Goal: Task Accomplishment & Management: Complete application form

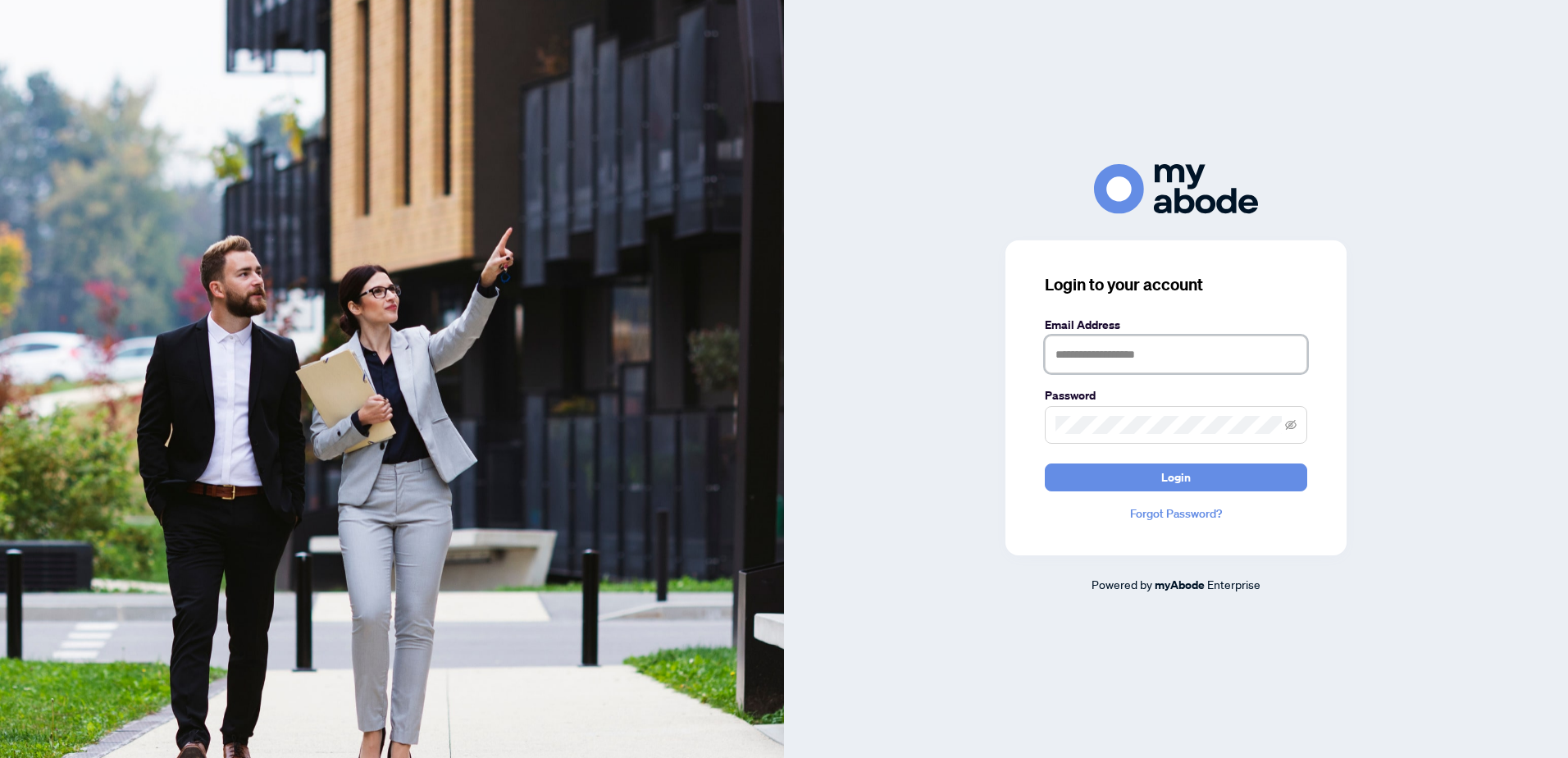
click at [1074, 348] on input "text" at bounding box center [1176, 354] width 262 height 37
paste input "**********"
type input "**********"
click at [1175, 474] on span "Login" at bounding box center [1176, 477] width 30 height 26
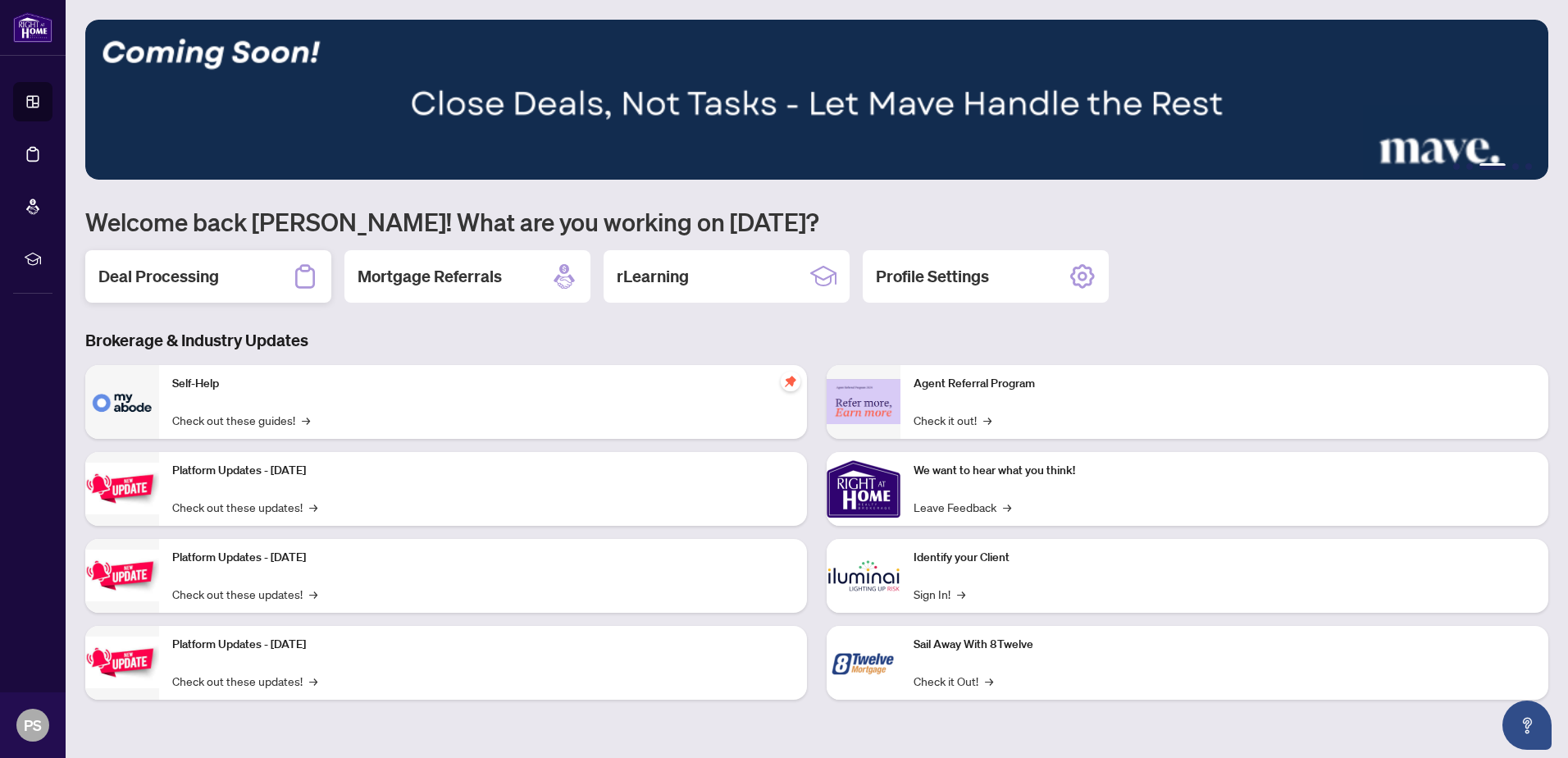
click at [181, 288] on div "Deal Processing" at bounding box center [208, 276] width 246 height 52
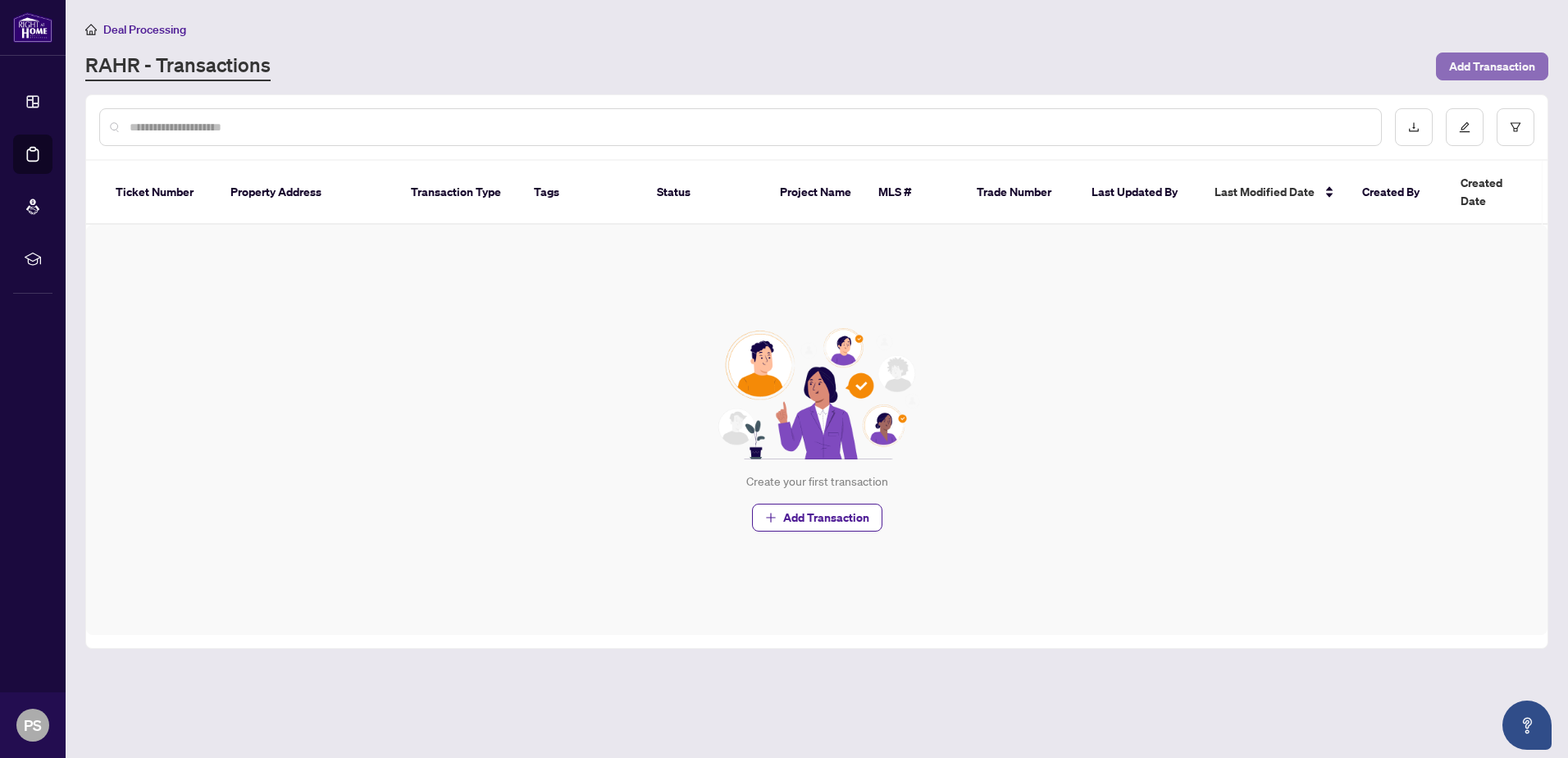
click at [1489, 66] on span "Add Transaction" at bounding box center [1492, 66] width 86 height 26
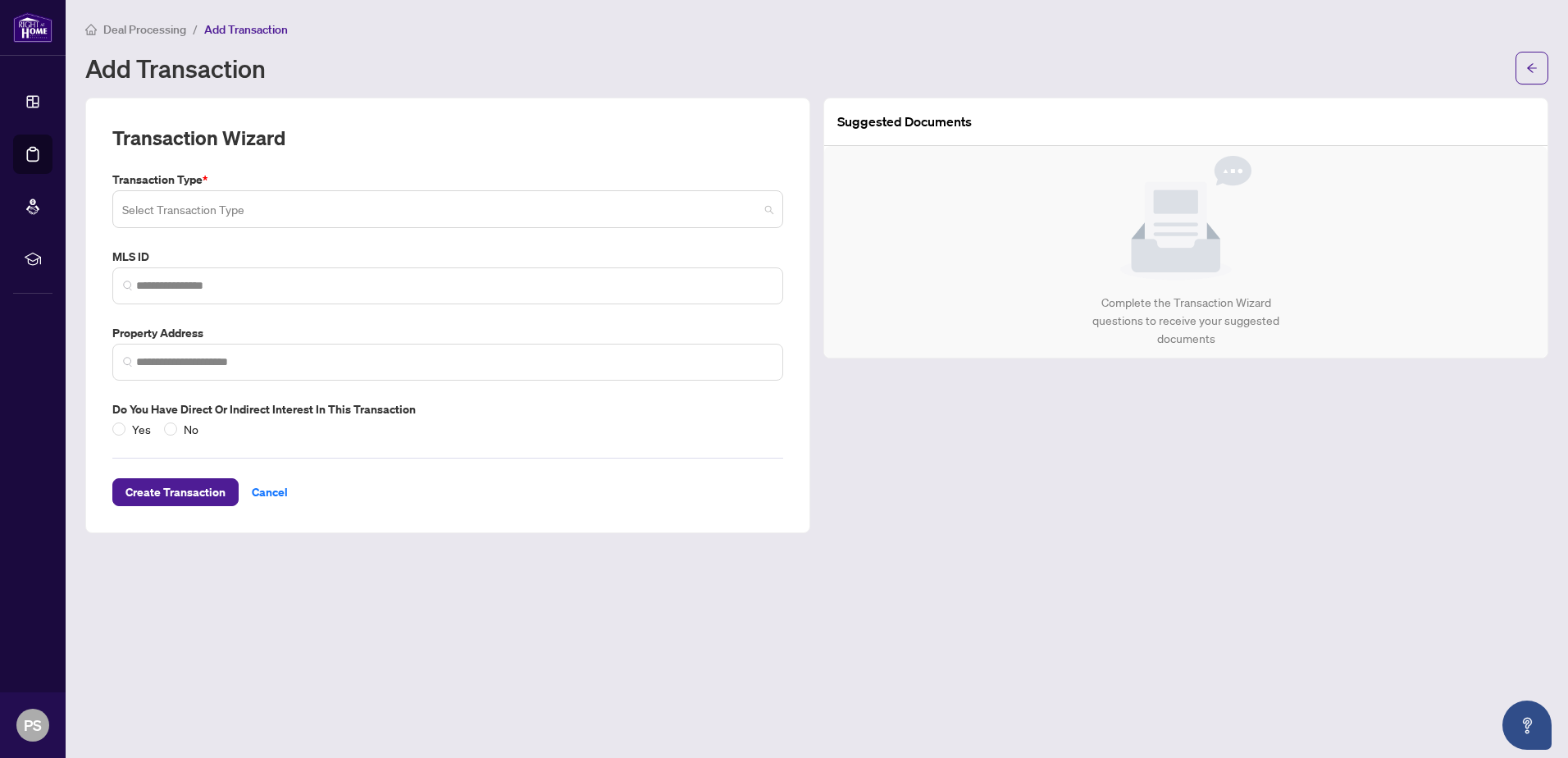
click at [756, 211] on input "search" at bounding box center [441, 211] width 636 height 36
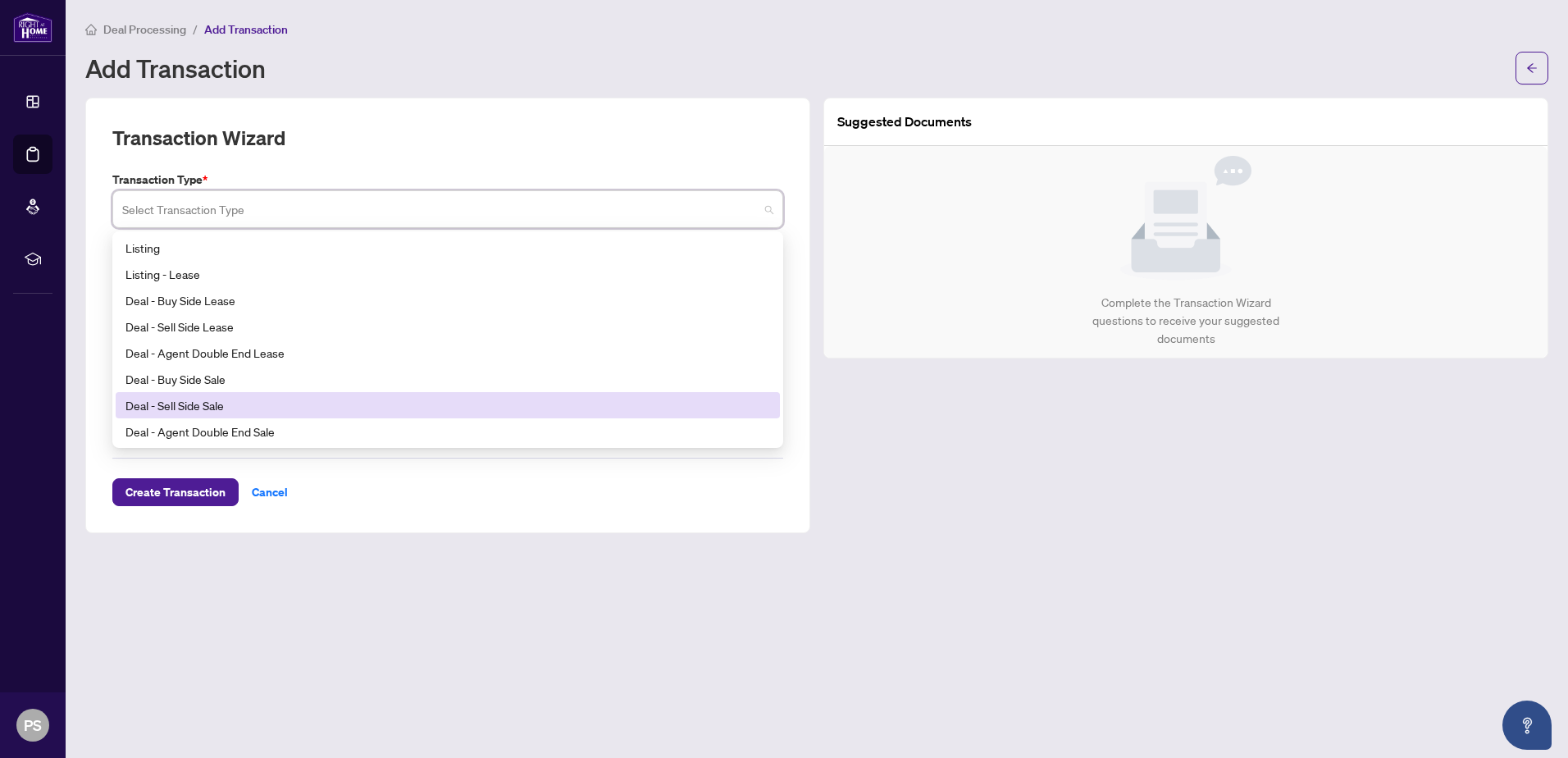
click at [311, 405] on div "Deal - Sell Side Sale" at bounding box center [447, 404] width 645 height 18
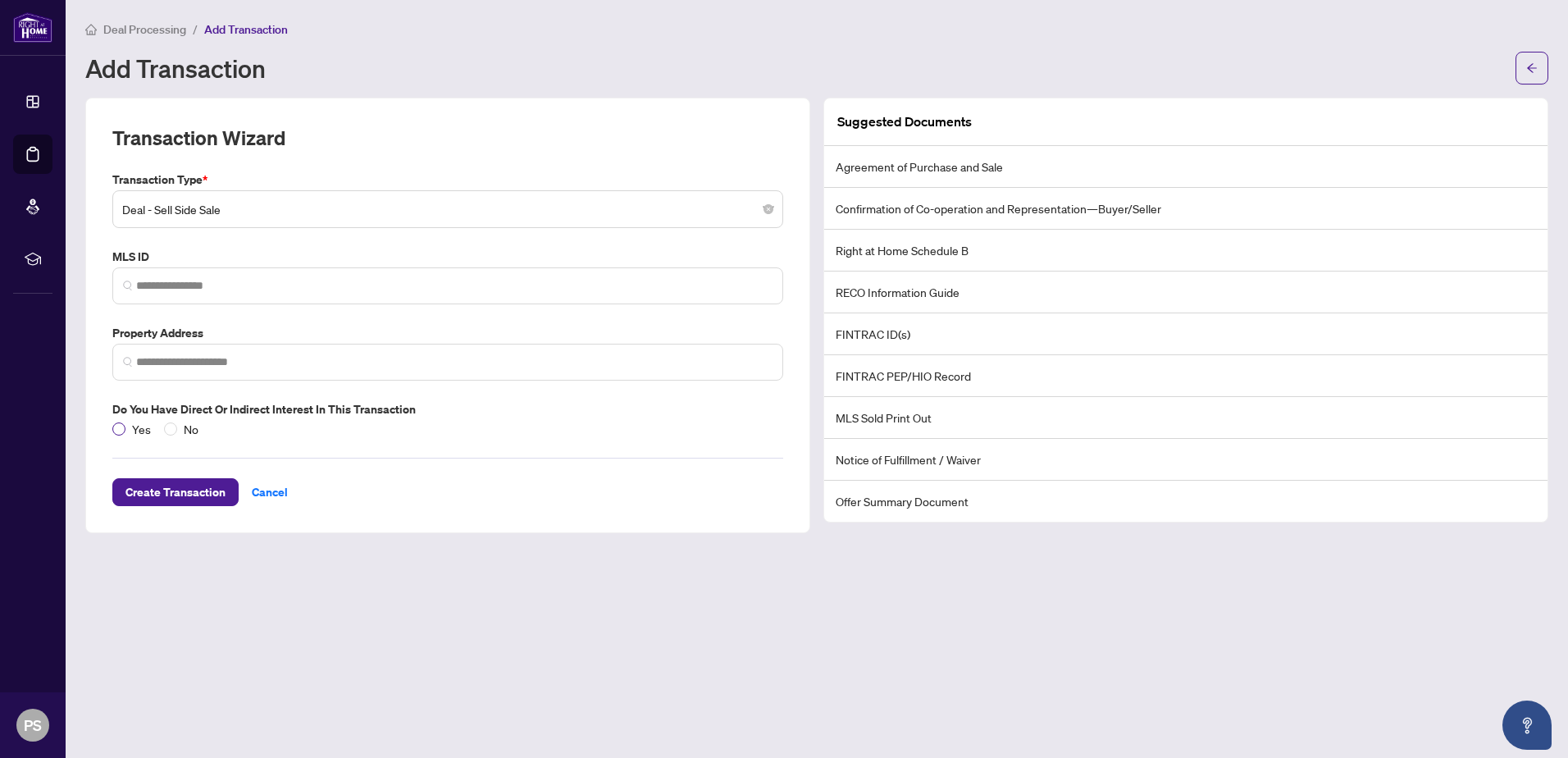
click at [129, 428] on span "Yes" at bounding box center [141, 429] width 32 height 18
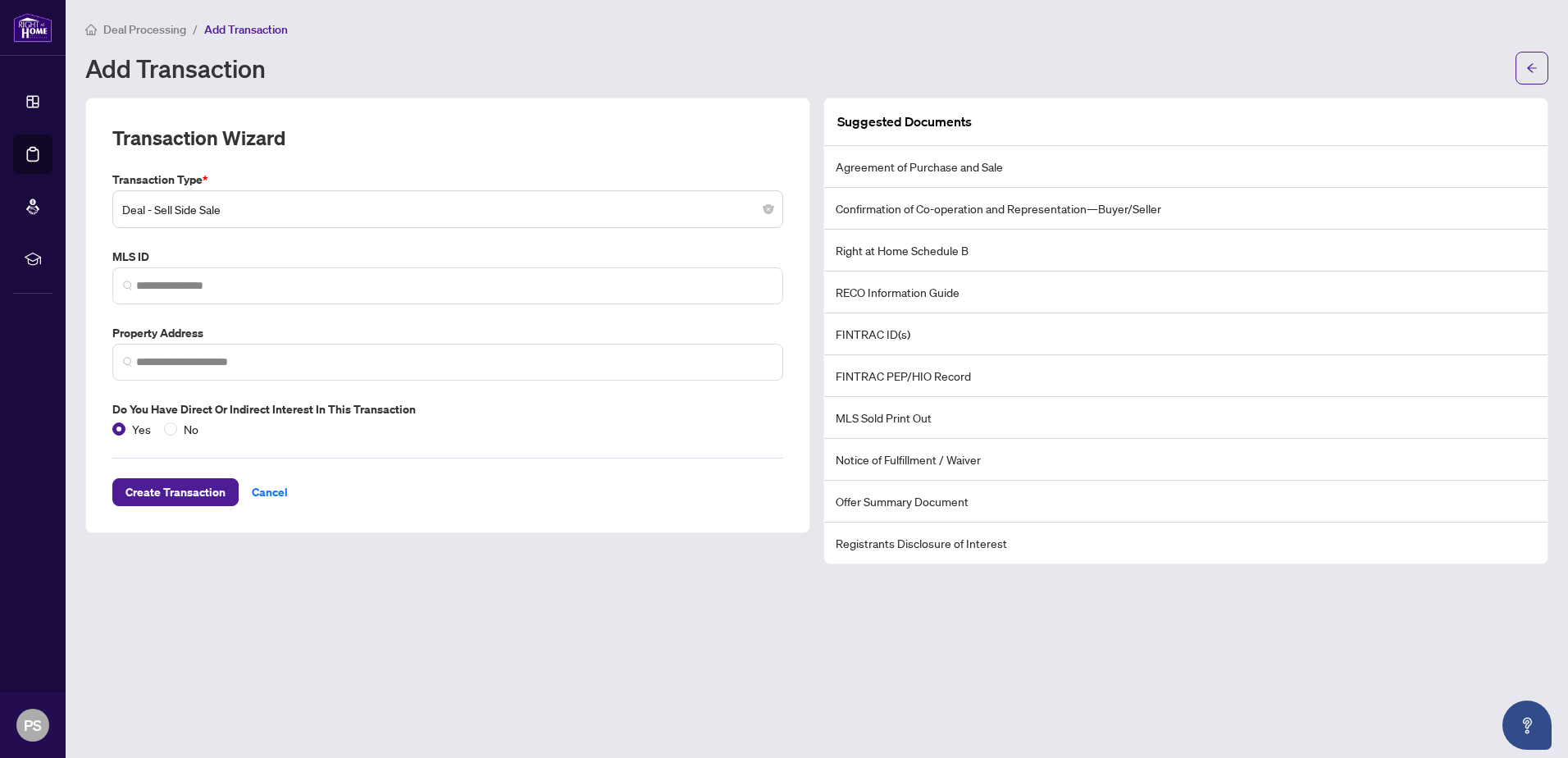
click at [934, 172] on li "Agreement of Purchase and Sale" at bounding box center [1185, 167] width 723 height 42
click at [915, 255] on li "Right at Home Schedule B" at bounding box center [1185, 250] width 723 height 42
click at [1524, 730] on icon "Open asap" at bounding box center [1527, 725] width 21 height 21
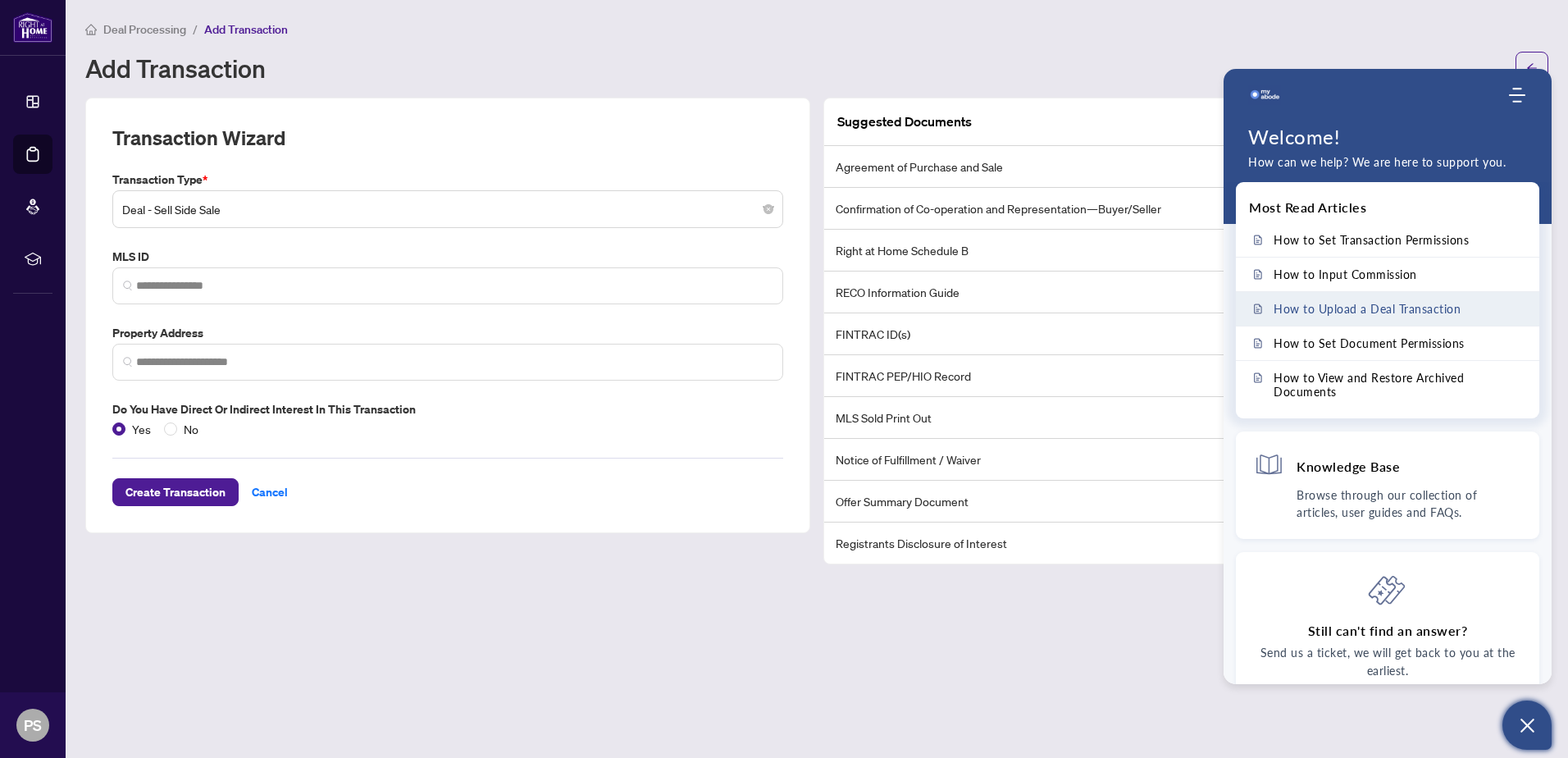
click at [1343, 308] on span "How to Upload a Deal Transaction" at bounding box center [1367, 309] width 187 height 14
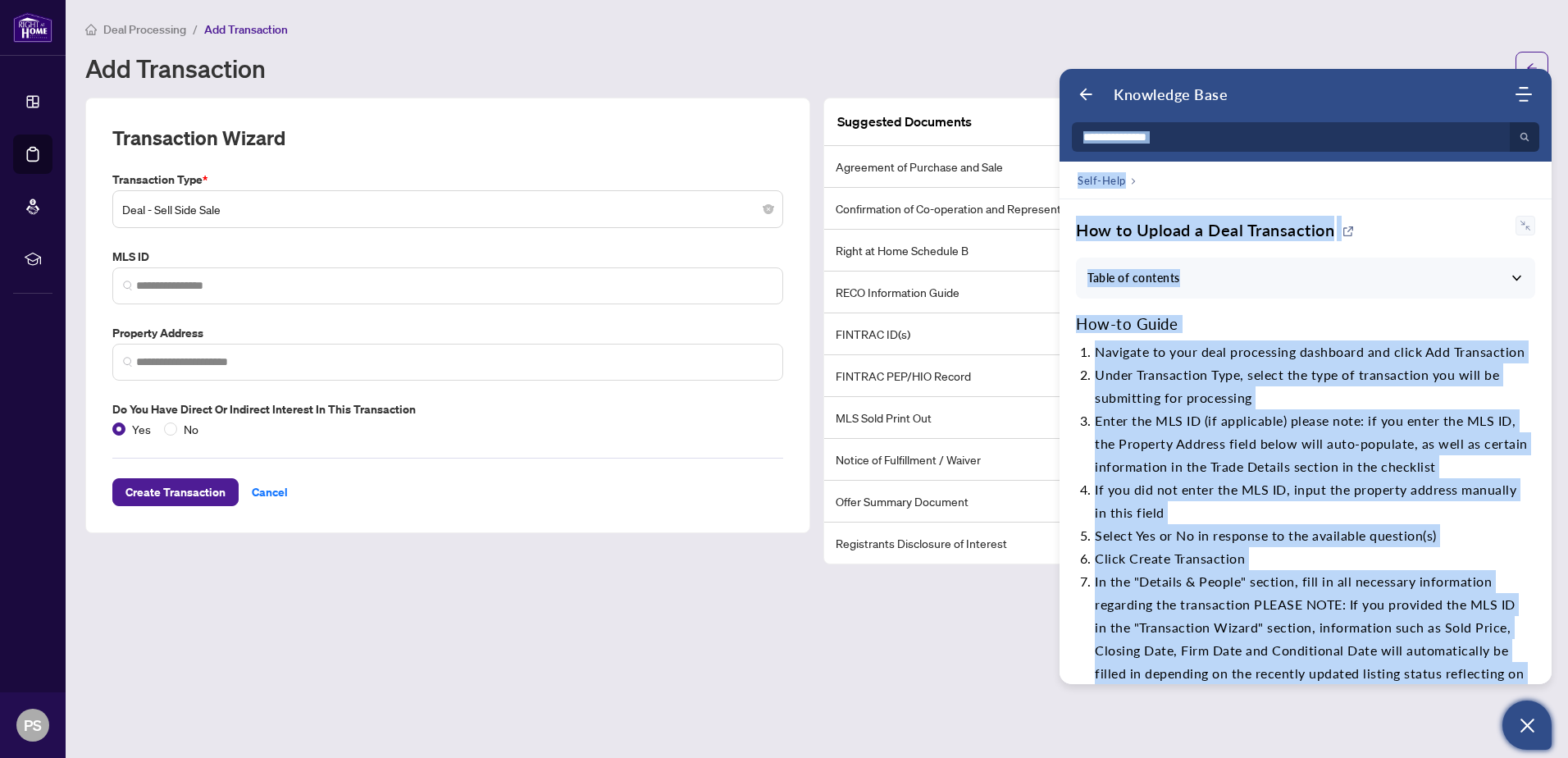
copy div "No result found Self-Help Back Self-Help How to Upload a Deal Transaction Table…"
drag, startPoint x: 1223, startPoint y: 430, endPoint x: 1155, endPoint y: 116, distance: 321.3
click at [1155, 116] on div "Welcome to myAbode Support Knowledge Base Home Knowledge Base Submit Ticket No …" at bounding box center [1305, 376] width 492 height 615
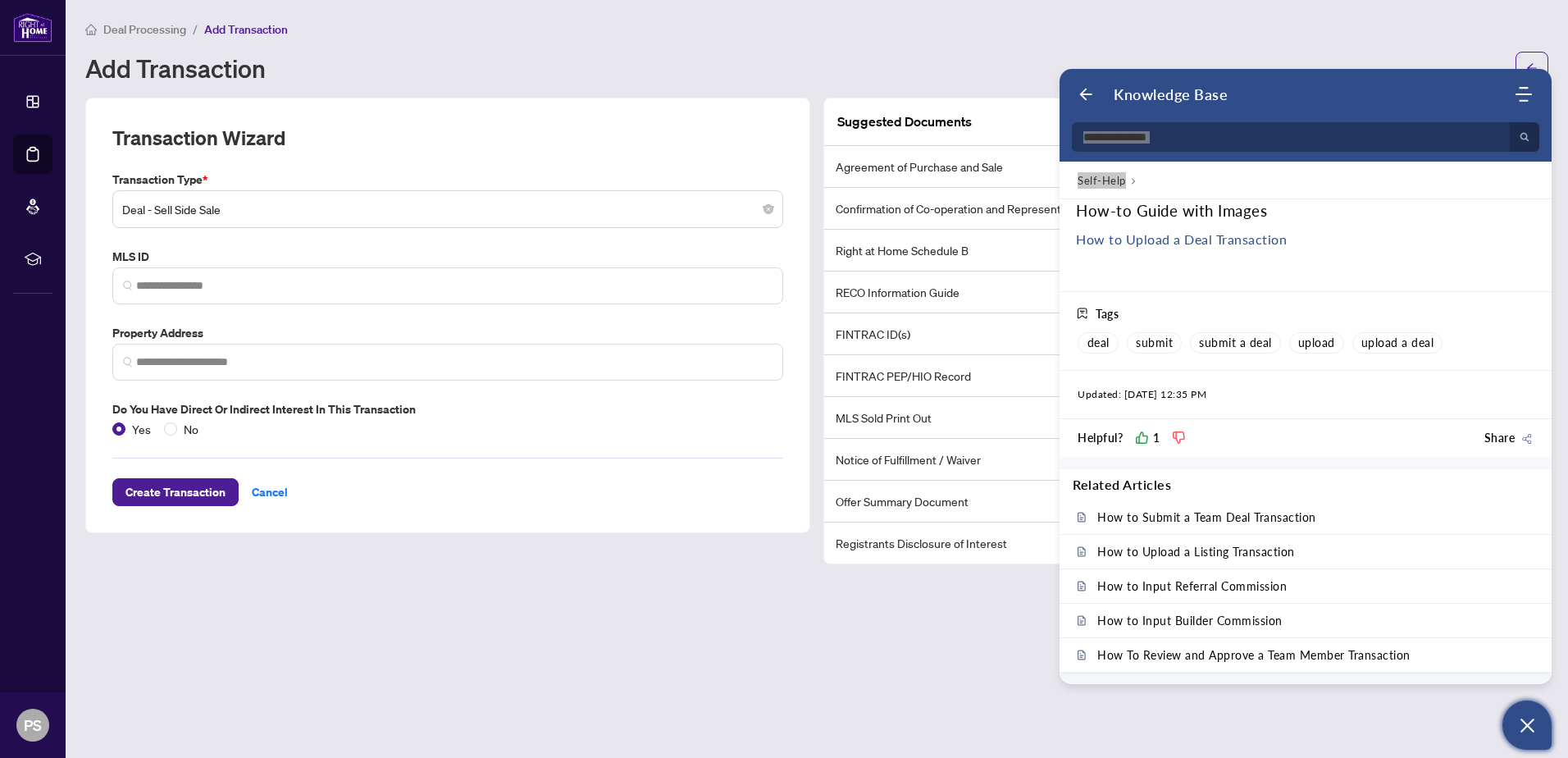
scroll to position [2062, 0]
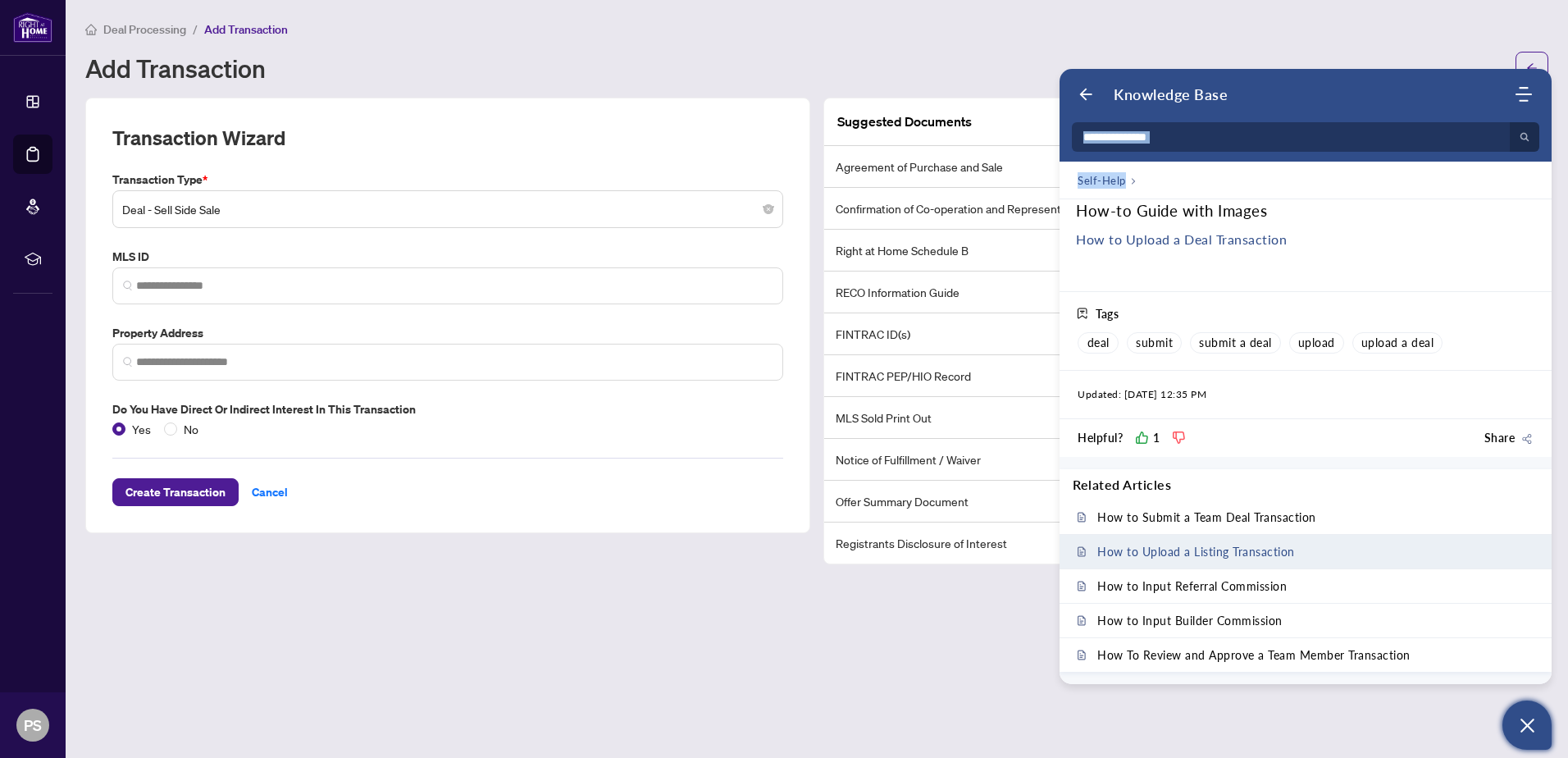
click at [1220, 548] on span "How to Upload a Listing Transaction" at bounding box center [1196, 551] width 197 height 14
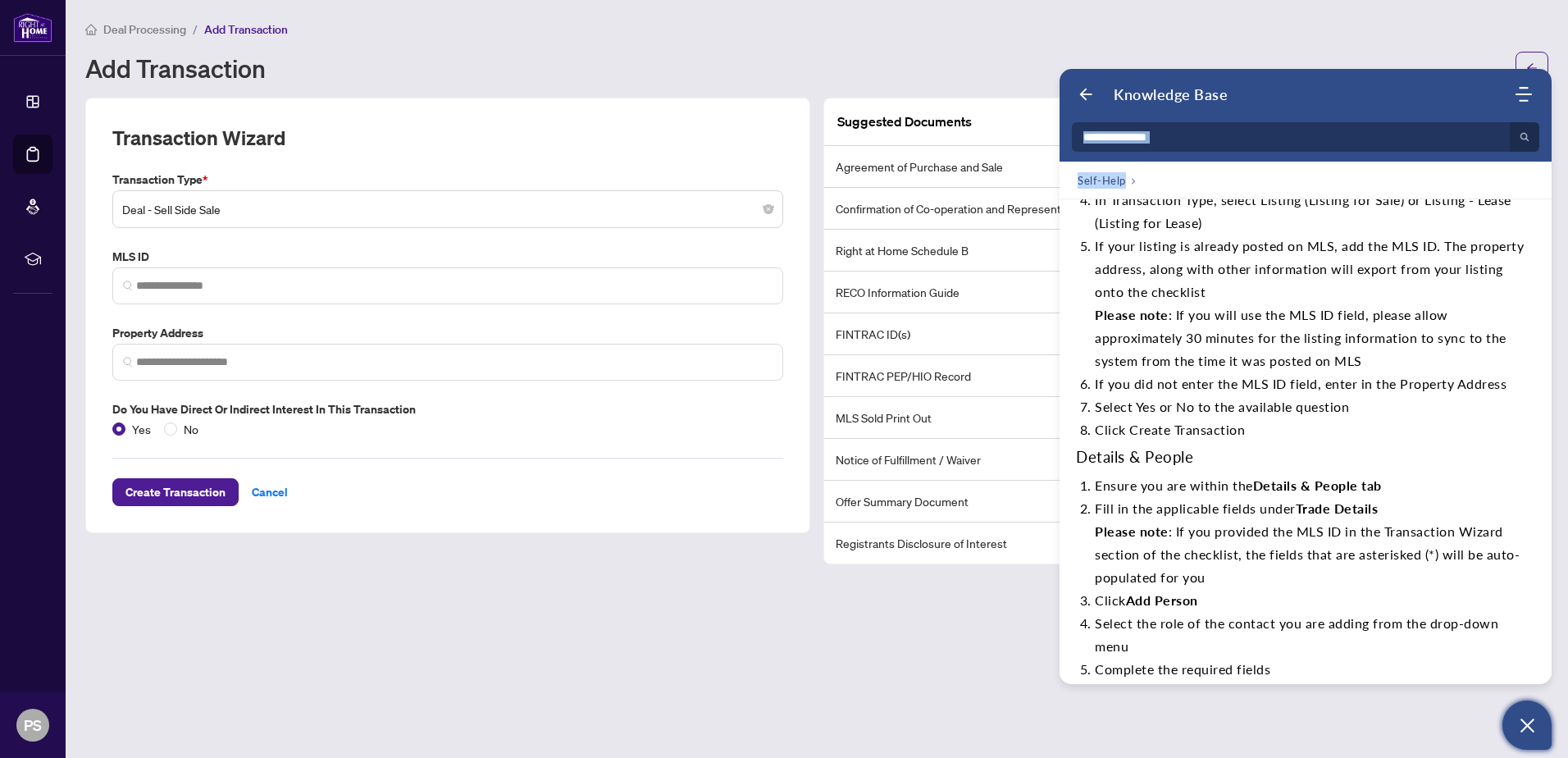
scroll to position [246, 0]
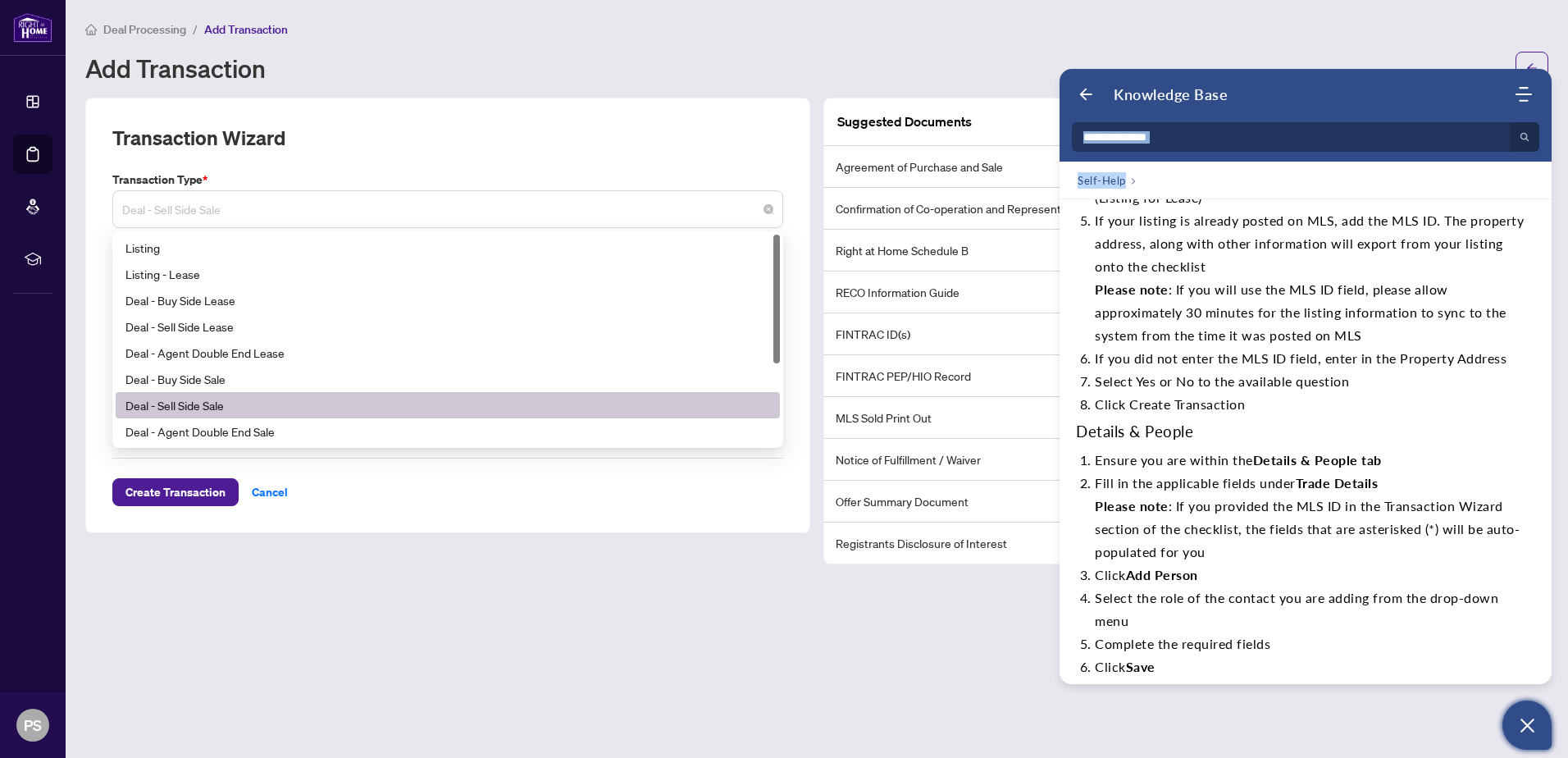
click at [345, 209] on span "Deal - Sell Side Sale" at bounding box center [448, 209] width 651 height 31
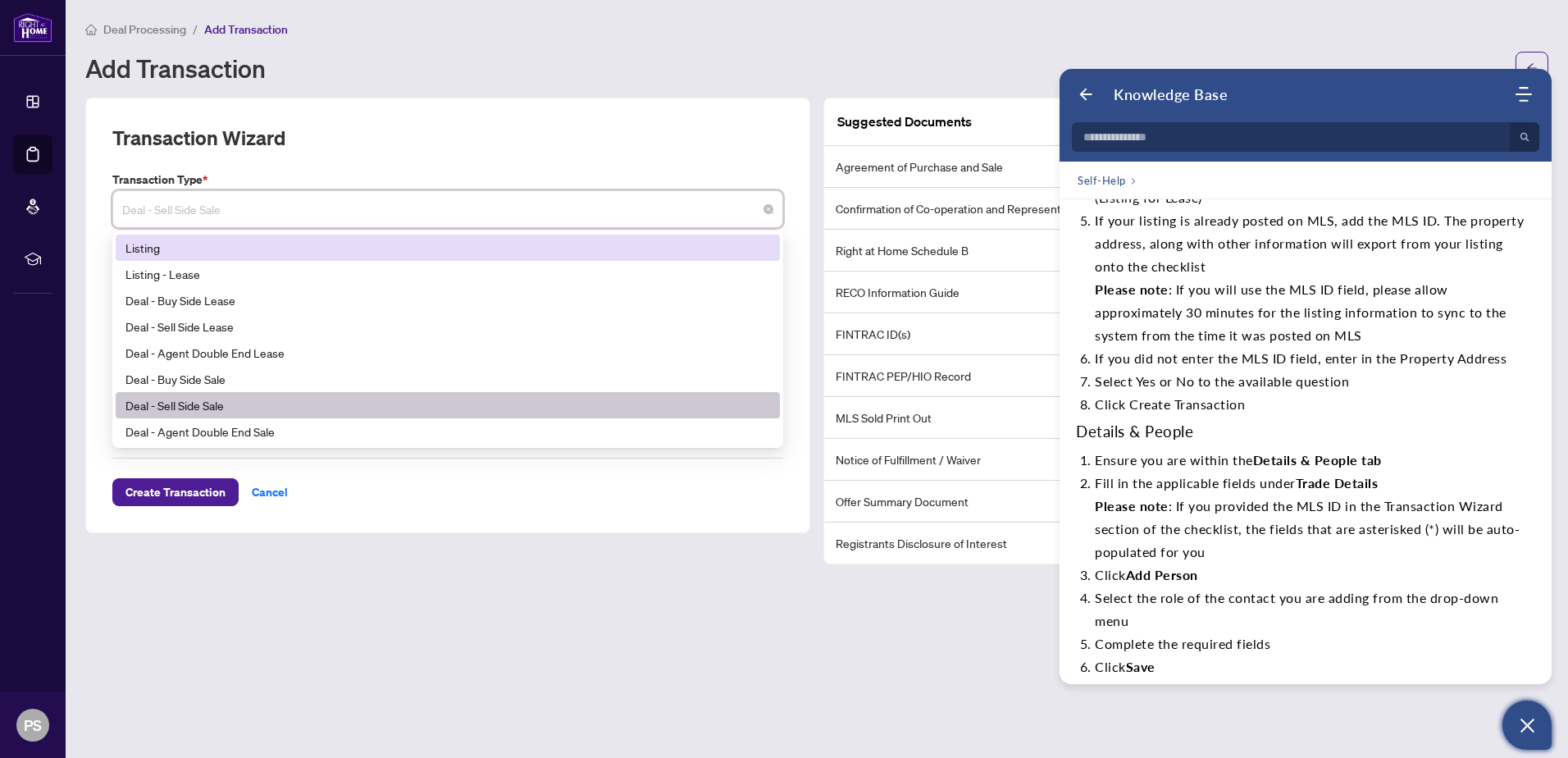
click at [265, 241] on div "Listing" at bounding box center [447, 247] width 645 height 18
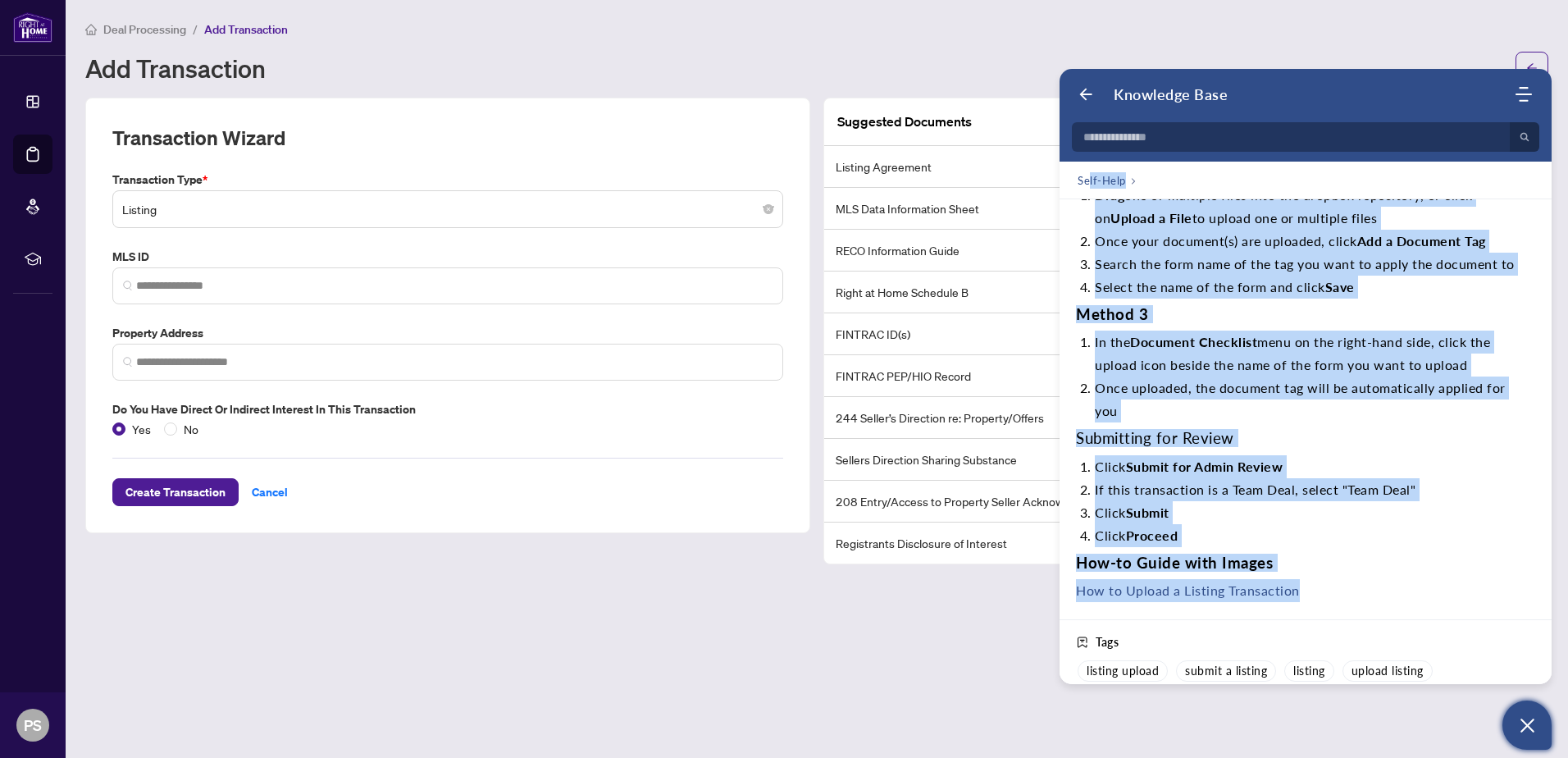
scroll to position [0, 0]
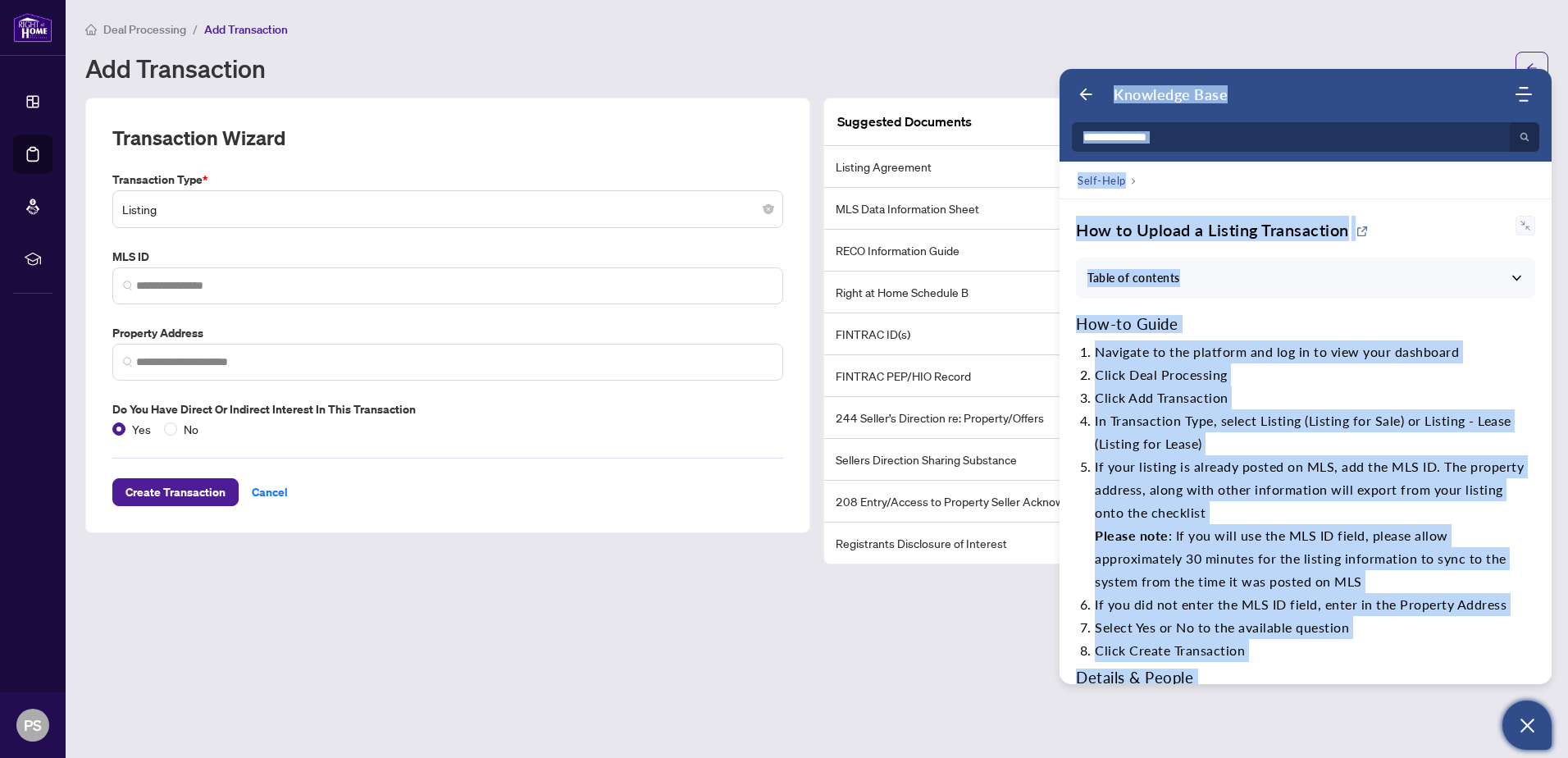
copy div "Loremipsu Dolo Sita Consectet Adip Elitse Doeius Te incidi utlab Etdo-Magn Aliq…"
drag, startPoint x: 1304, startPoint y: 592, endPoint x: 1072, endPoint y: 102, distance: 542.1
click at [1072, 102] on div "Welcome to myAbode Support Knowledge Base Home Knowledge Base Submit Ticket No …" at bounding box center [1305, 376] width 492 height 615
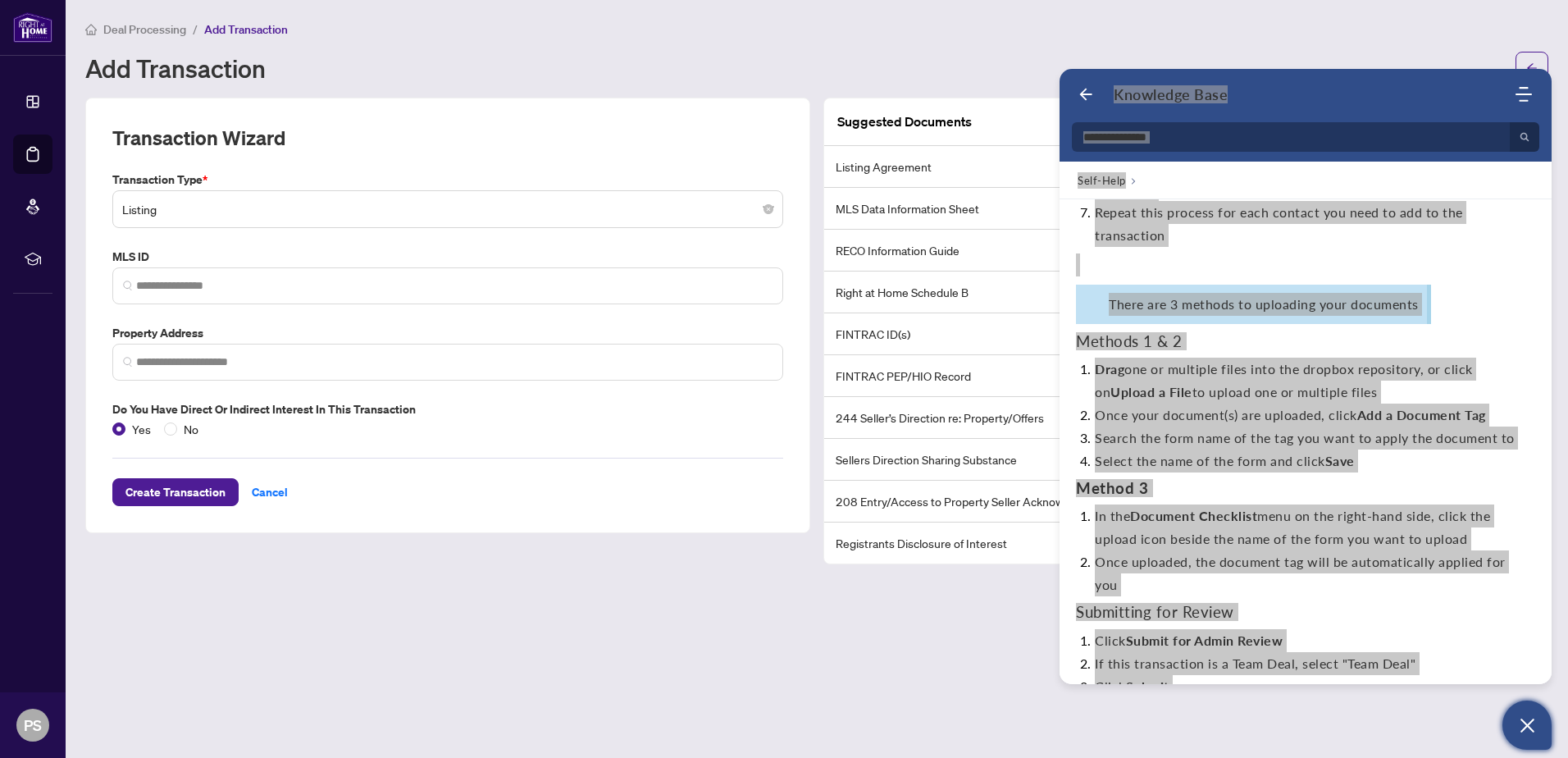
scroll to position [738, 0]
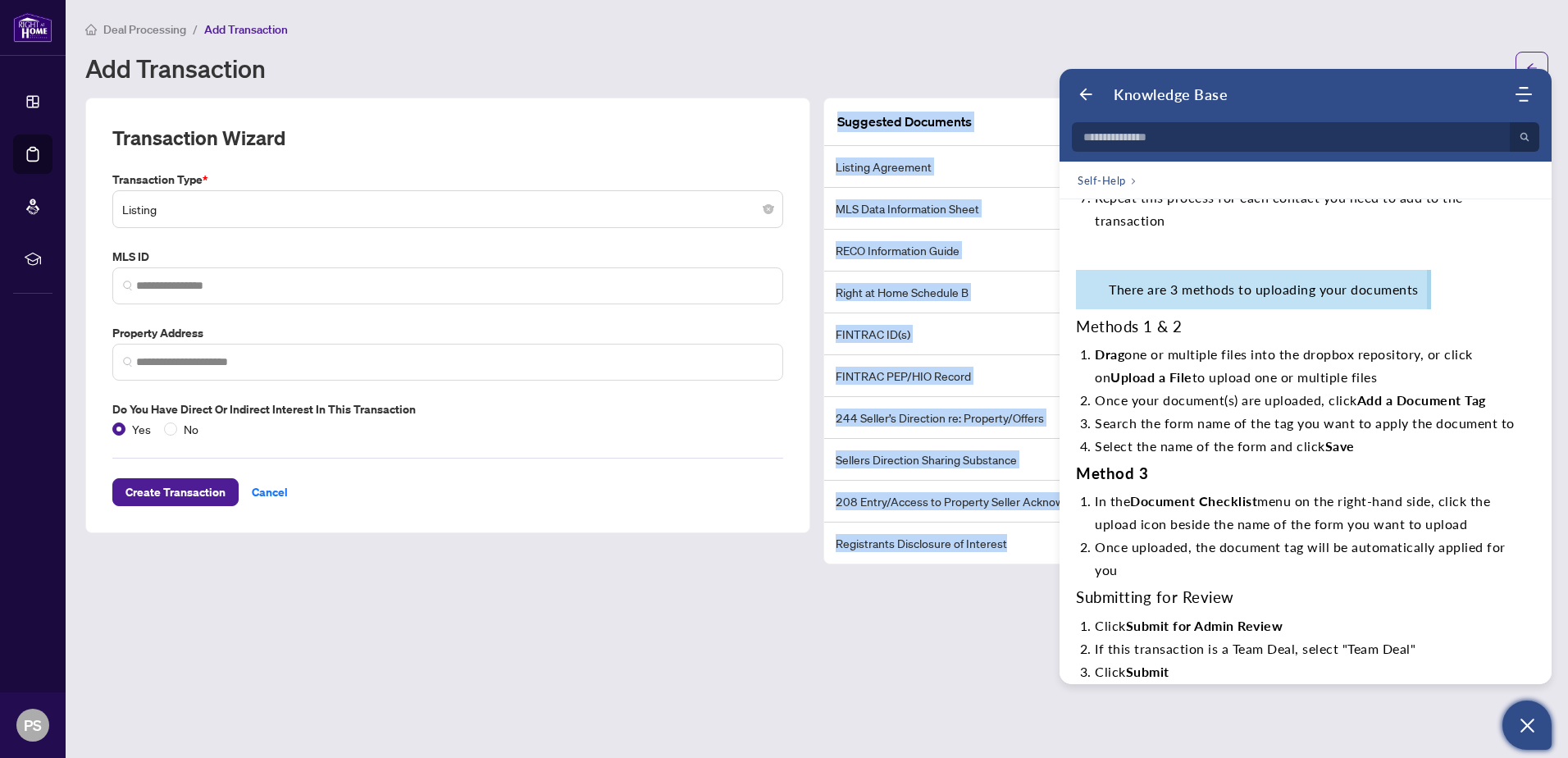
drag, startPoint x: 1009, startPoint y: 523, endPoint x: 828, endPoint y: 123, distance: 439.0
click at [828, 123] on div "Suggested Documents Listing Agreement MLS Data Information Sheet RECO Informati…" at bounding box center [1185, 330] width 723 height 465
copy div "Suggested Documents Listing Agreement MLS Data Information Sheet RECO Informati…"
click at [1085, 95] on icon "Back" at bounding box center [1086, 95] width 17 height 17
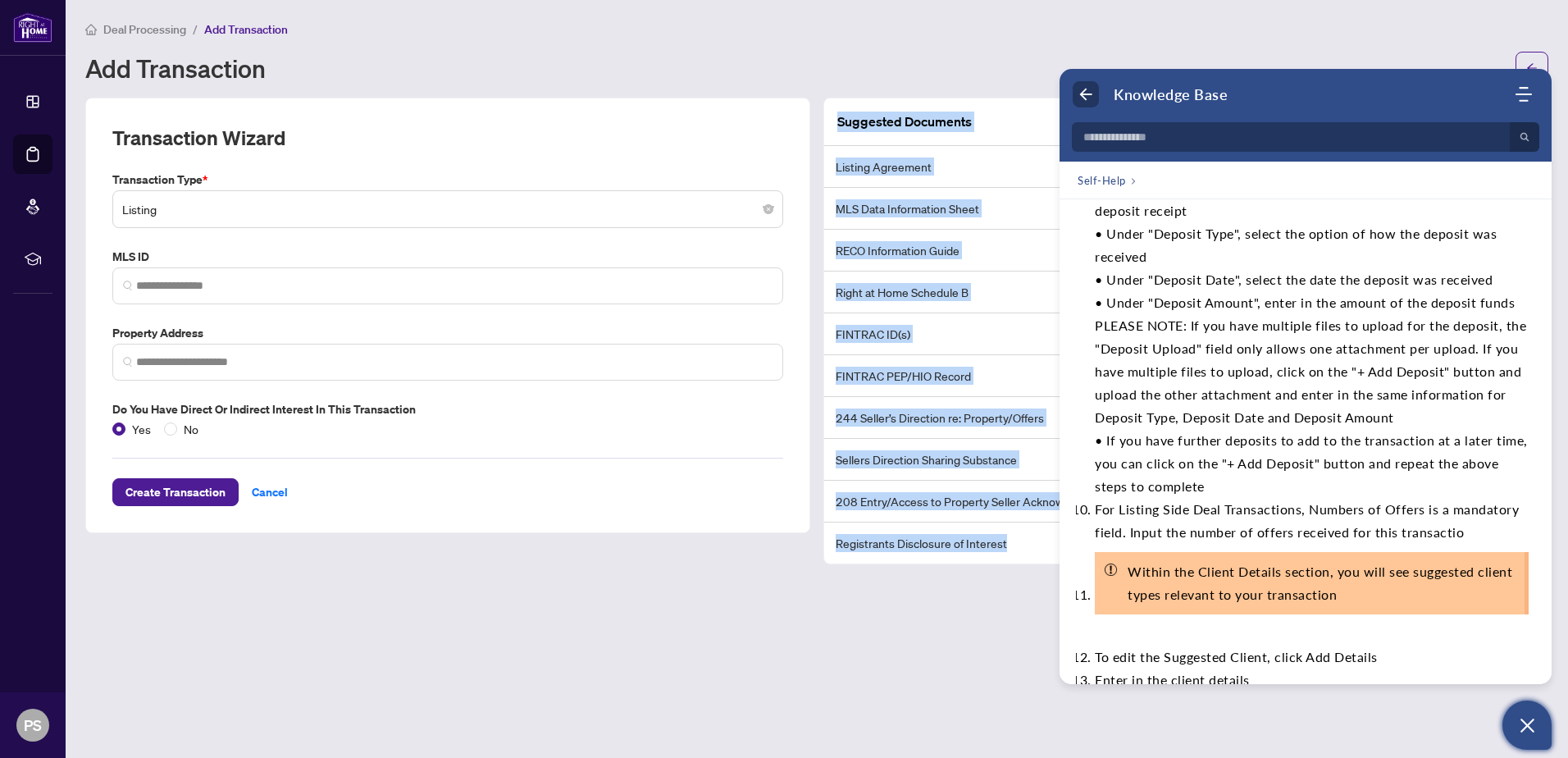
click at [1086, 90] on use "Back" at bounding box center [1085, 95] width 12 height 12
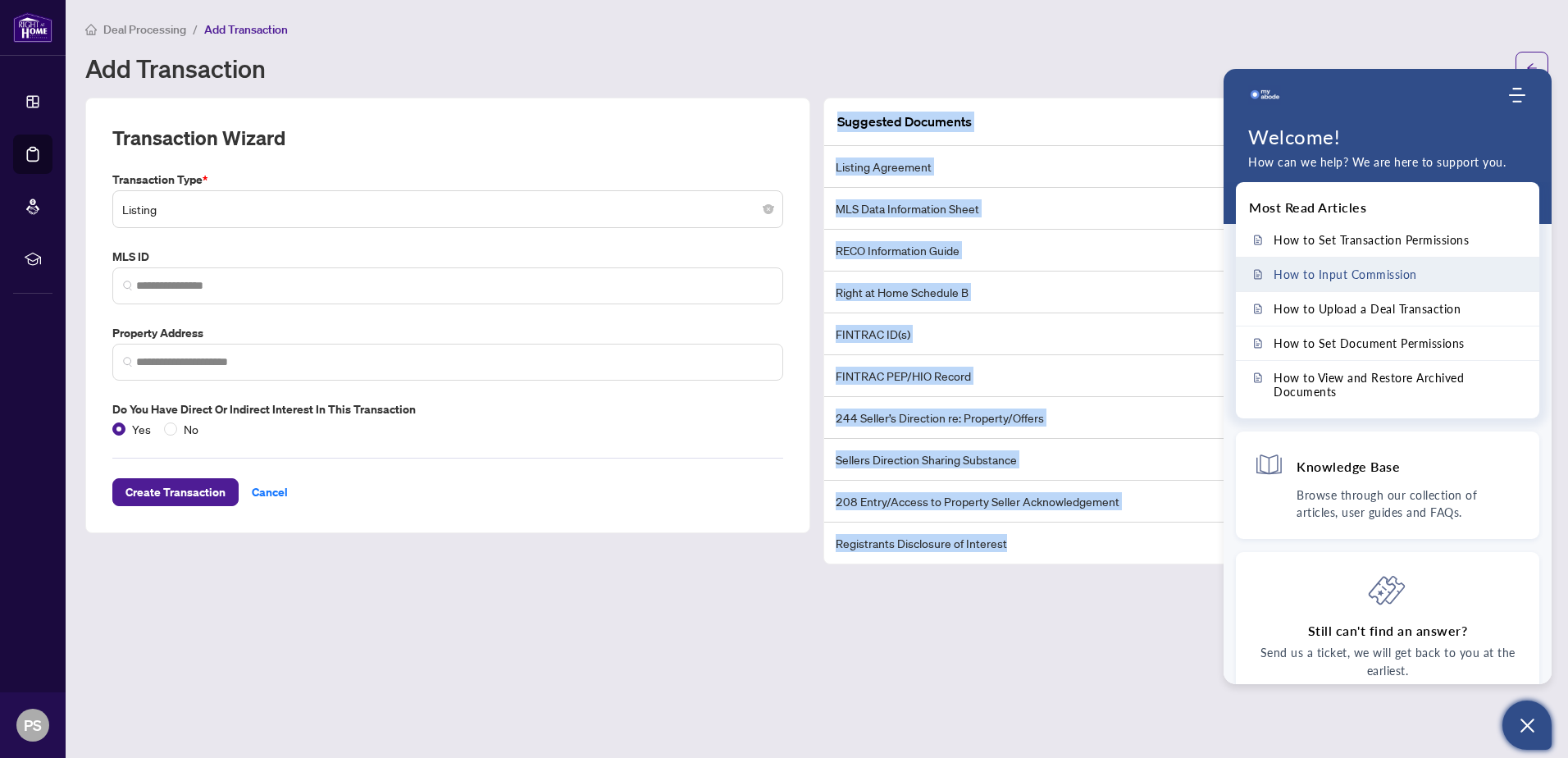
click at [1372, 277] on span "How to Input Commission" at bounding box center [1344, 274] width 143 height 14
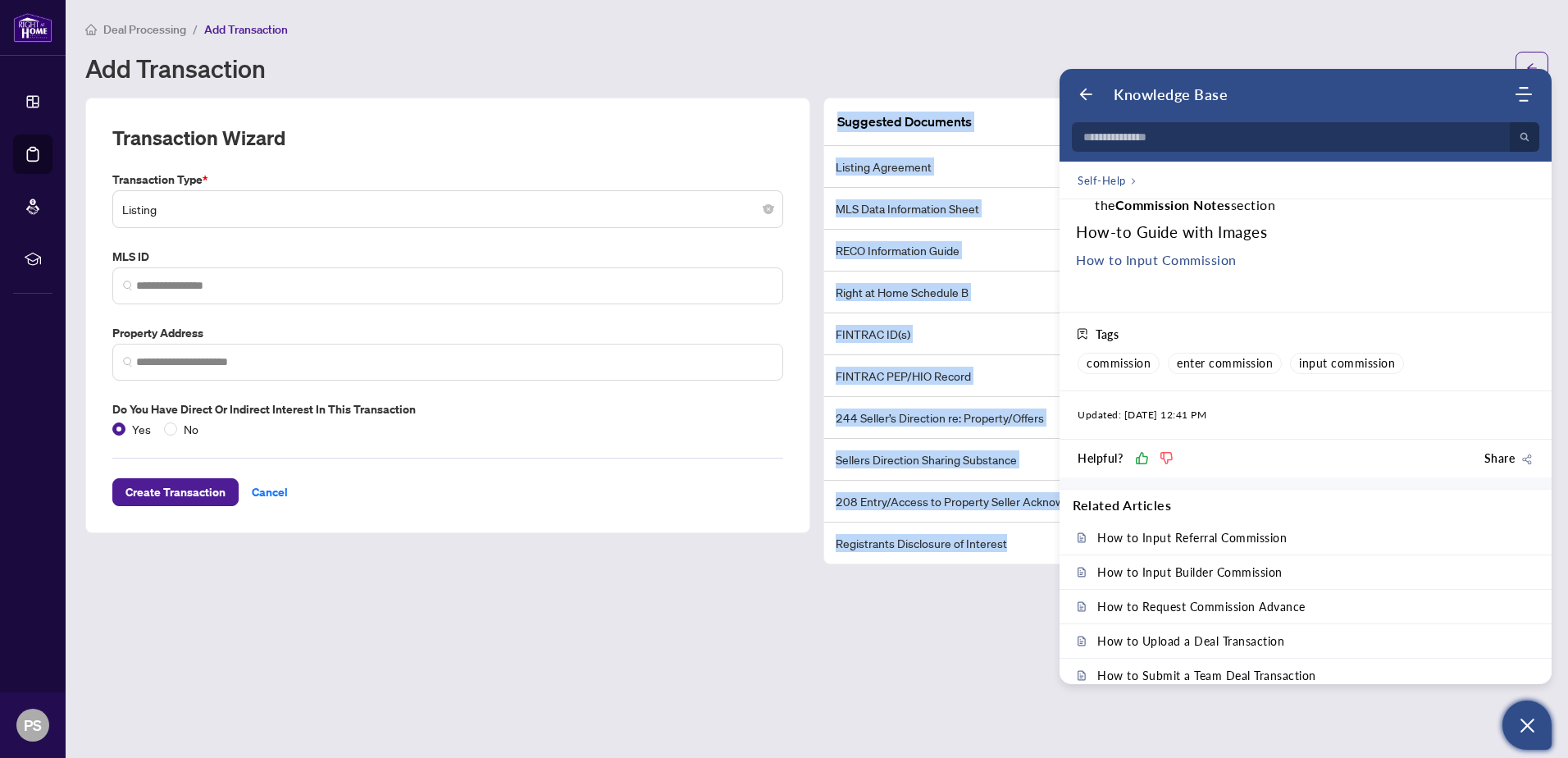
scroll to position [965, 0]
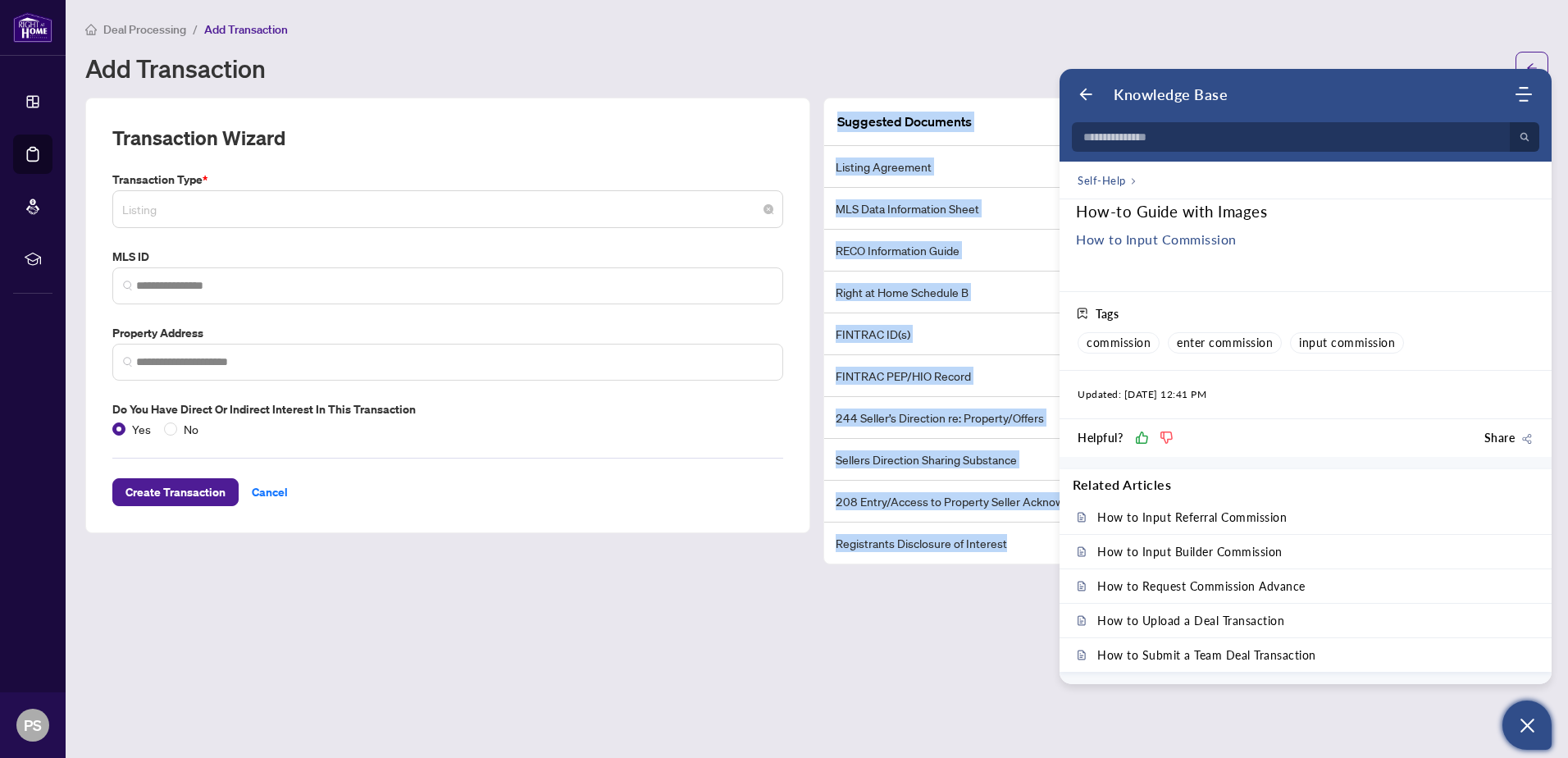
click at [248, 207] on span "Listing" at bounding box center [448, 209] width 651 height 31
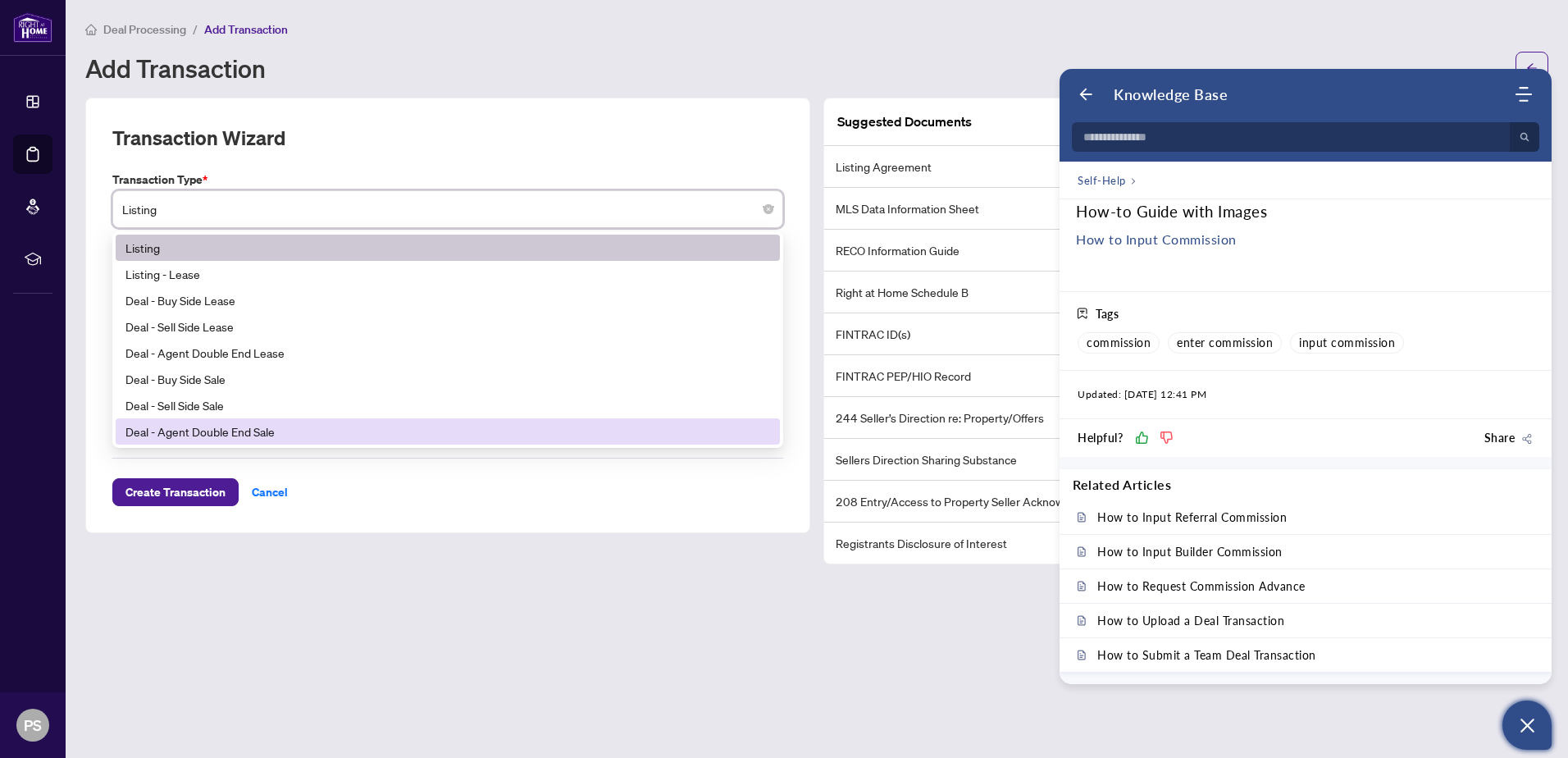
click at [503, 528] on div "Transaction Wizard Transaction Type * Listing Listing 19 20 21 Listing Listing …" at bounding box center [447, 314] width 725 height 435
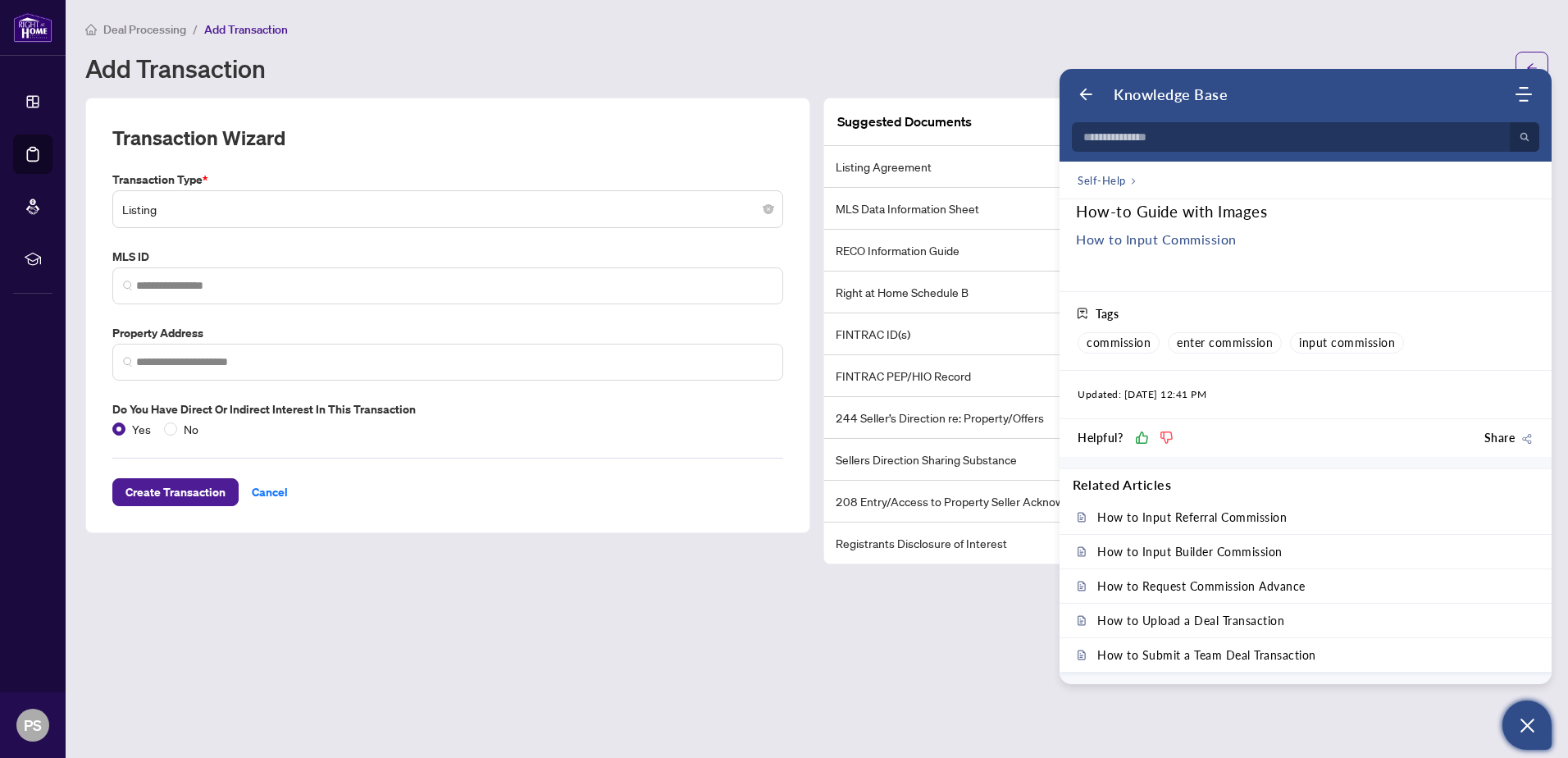
click at [154, 25] on span "Deal Processing" at bounding box center [144, 30] width 83 height 15
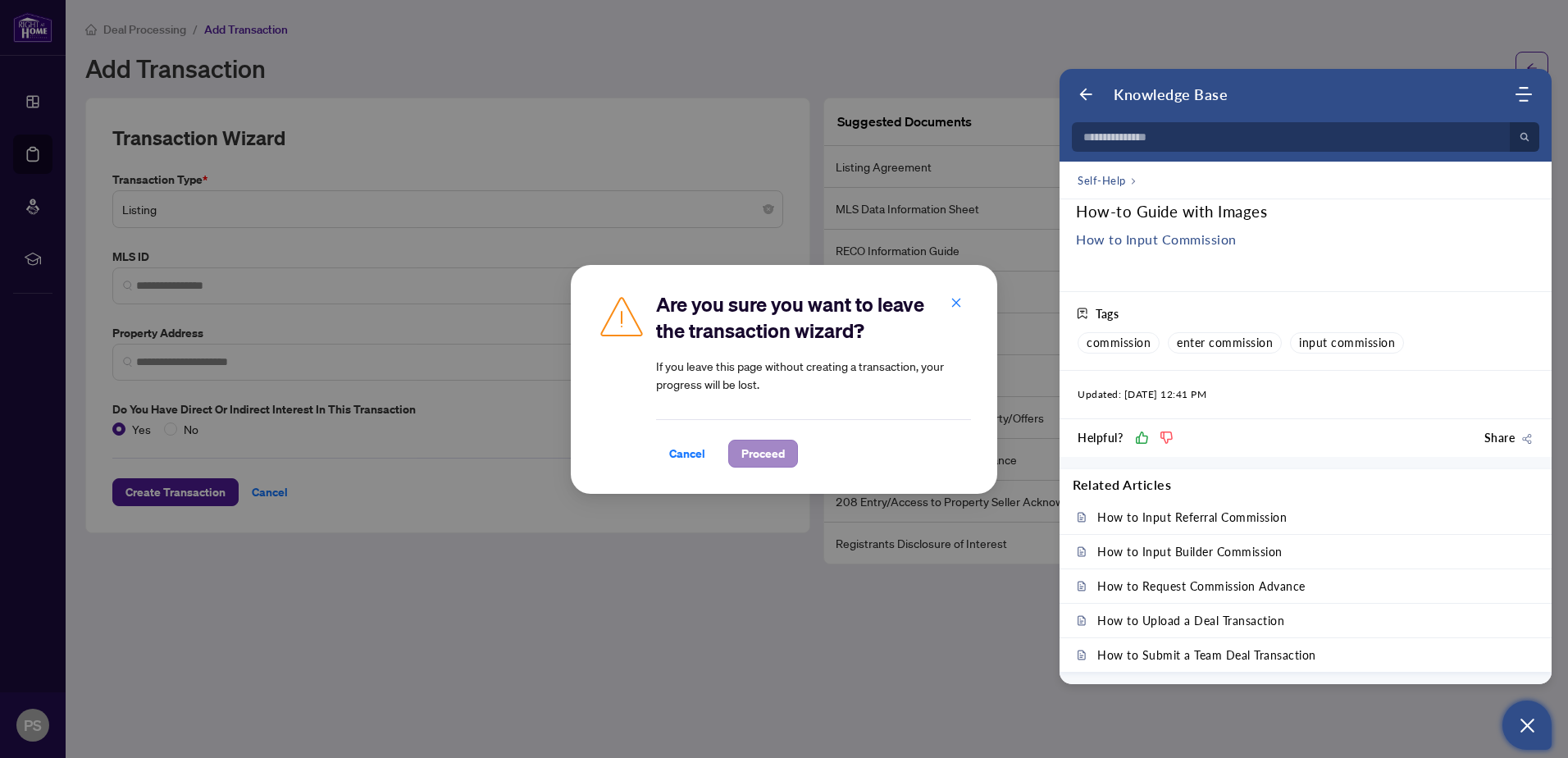
drag, startPoint x: 694, startPoint y: 451, endPoint x: 784, endPoint y: 455, distance: 90.1
click at [784, 455] on div "Cancel Proceed" at bounding box center [813, 454] width 315 height 28
click at [767, 451] on span "Proceed" at bounding box center [762, 454] width 43 height 26
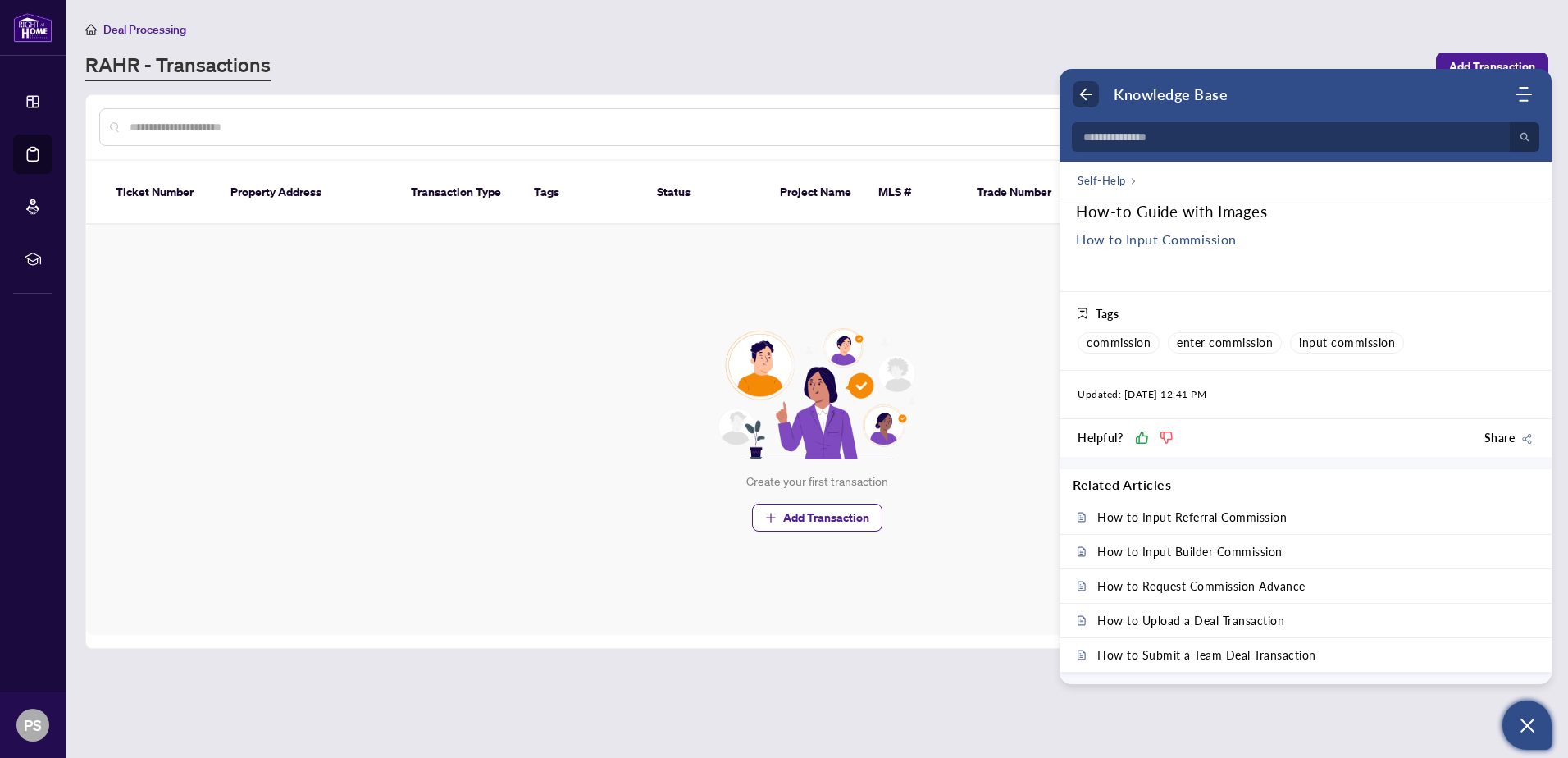
click at [1079, 92] on icon "Back" at bounding box center [1086, 95] width 17 height 17
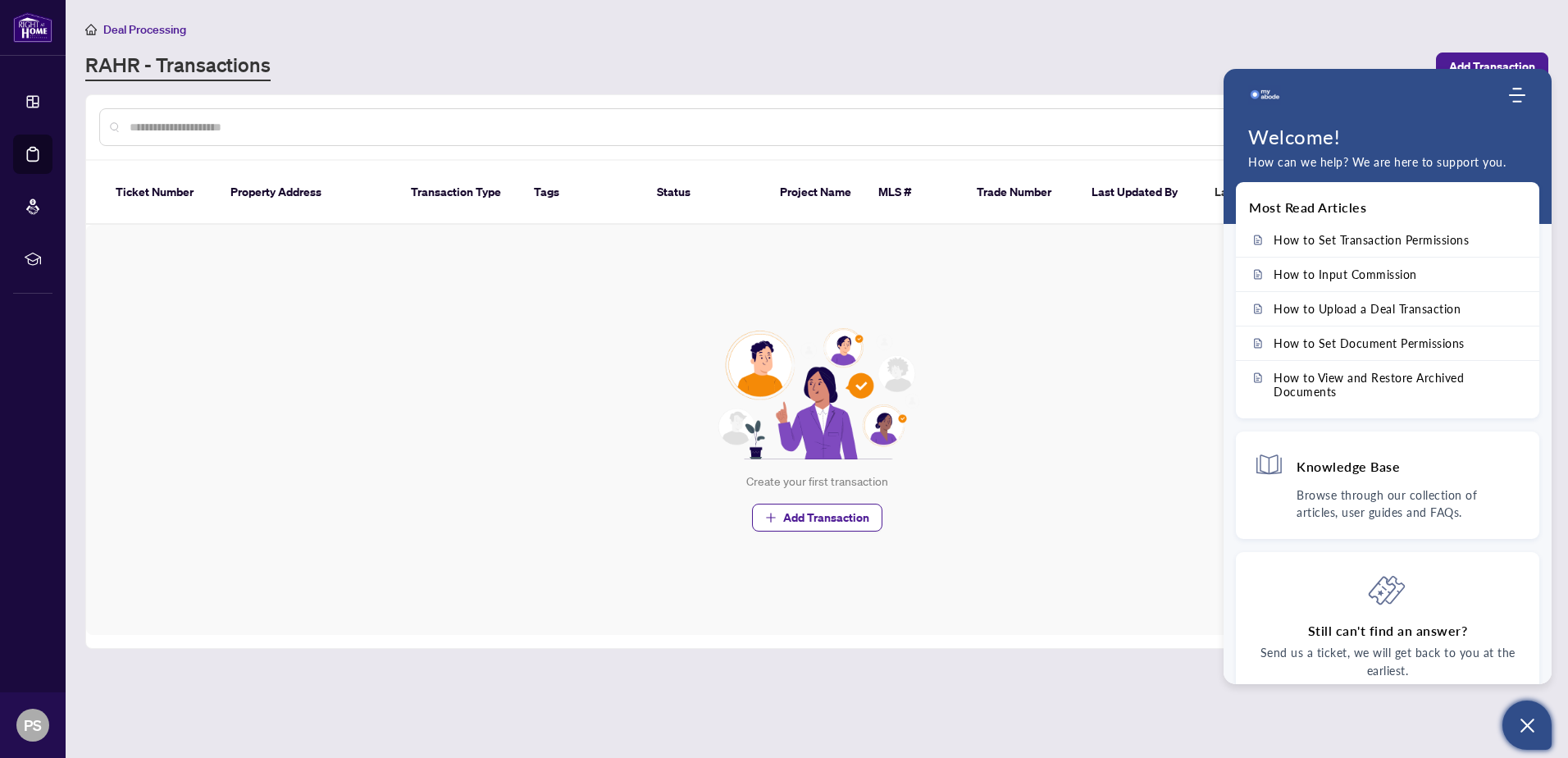
click at [1140, 83] on main "Deal Processing [PERSON_NAME] - Transactions Add Transaction Ticket Number Prop…" at bounding box center [817, 379] width 1503 height 758
click at [1522, 730] on icon "Open asap" at bounding box center [1527, 725] width 14 height 14
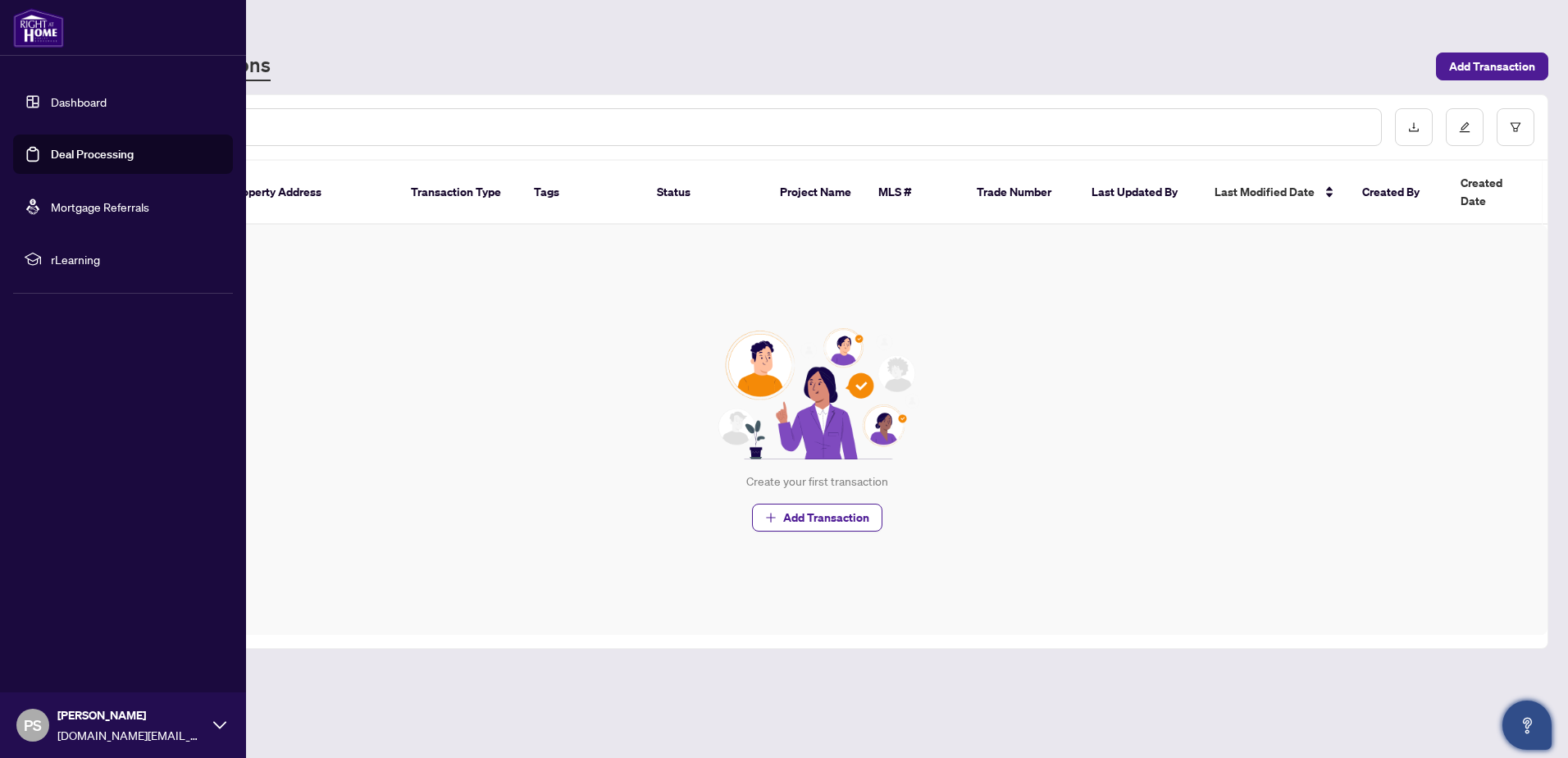
click at [56, 103] on link "Dashboard" at bounding box center [79, 102] width 56 height 15
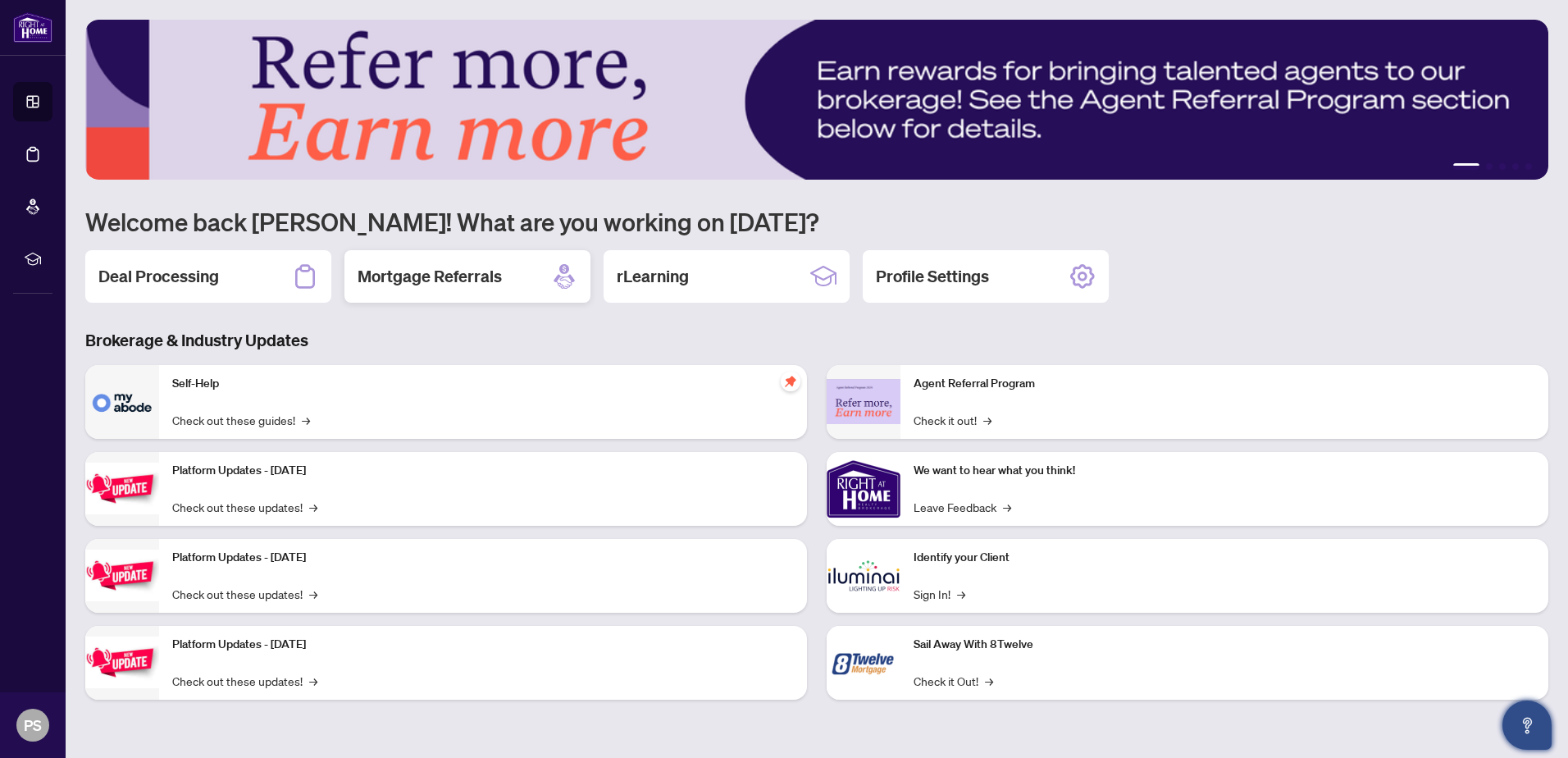
click at [479, 276] on h2 "Mortgage Referrals" at bounding box center [429, 276] width 144 height 23
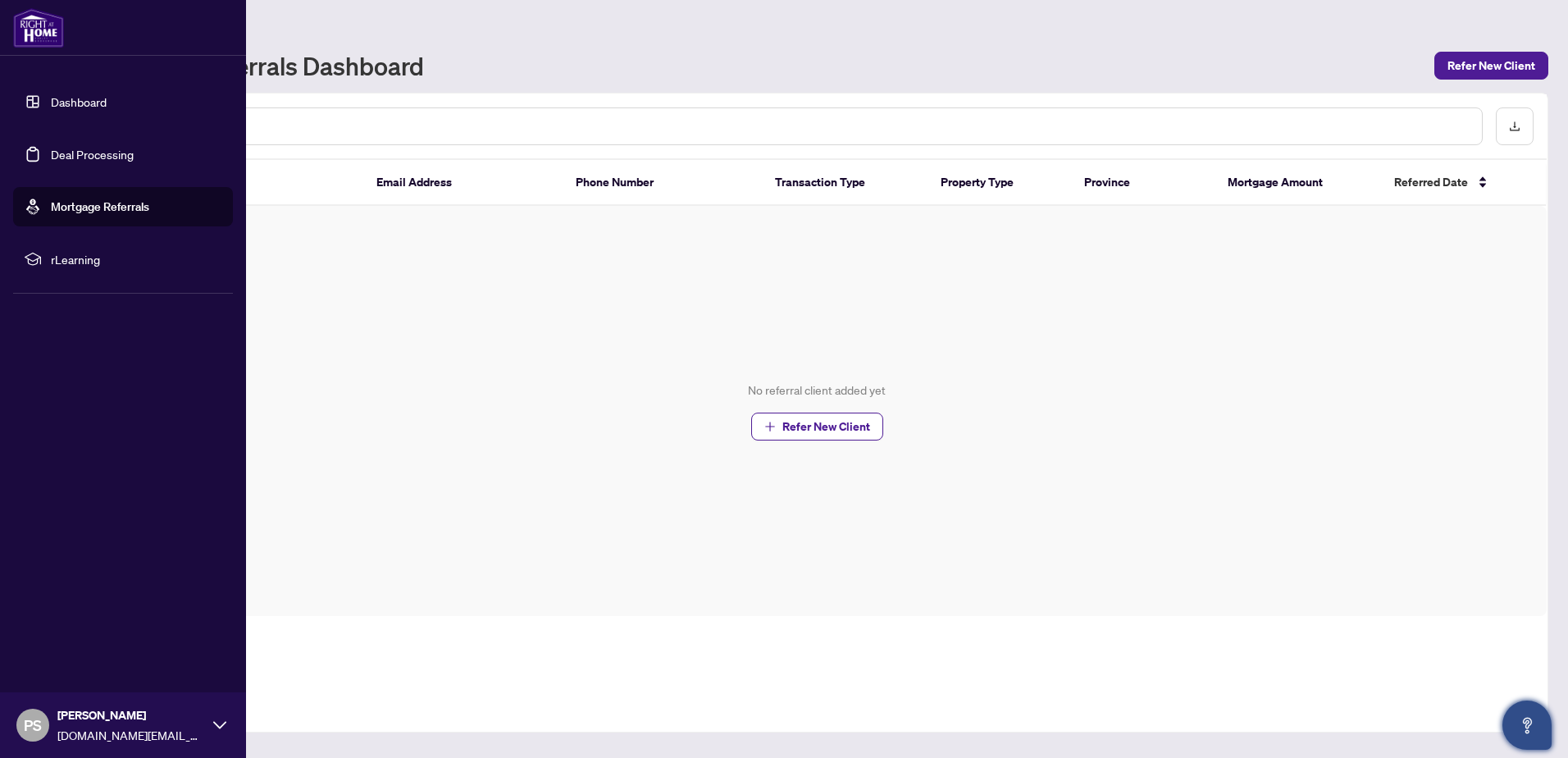
click at [68, 258] on span "rLearning" at bounding box center [136, 258] width 170 height 18
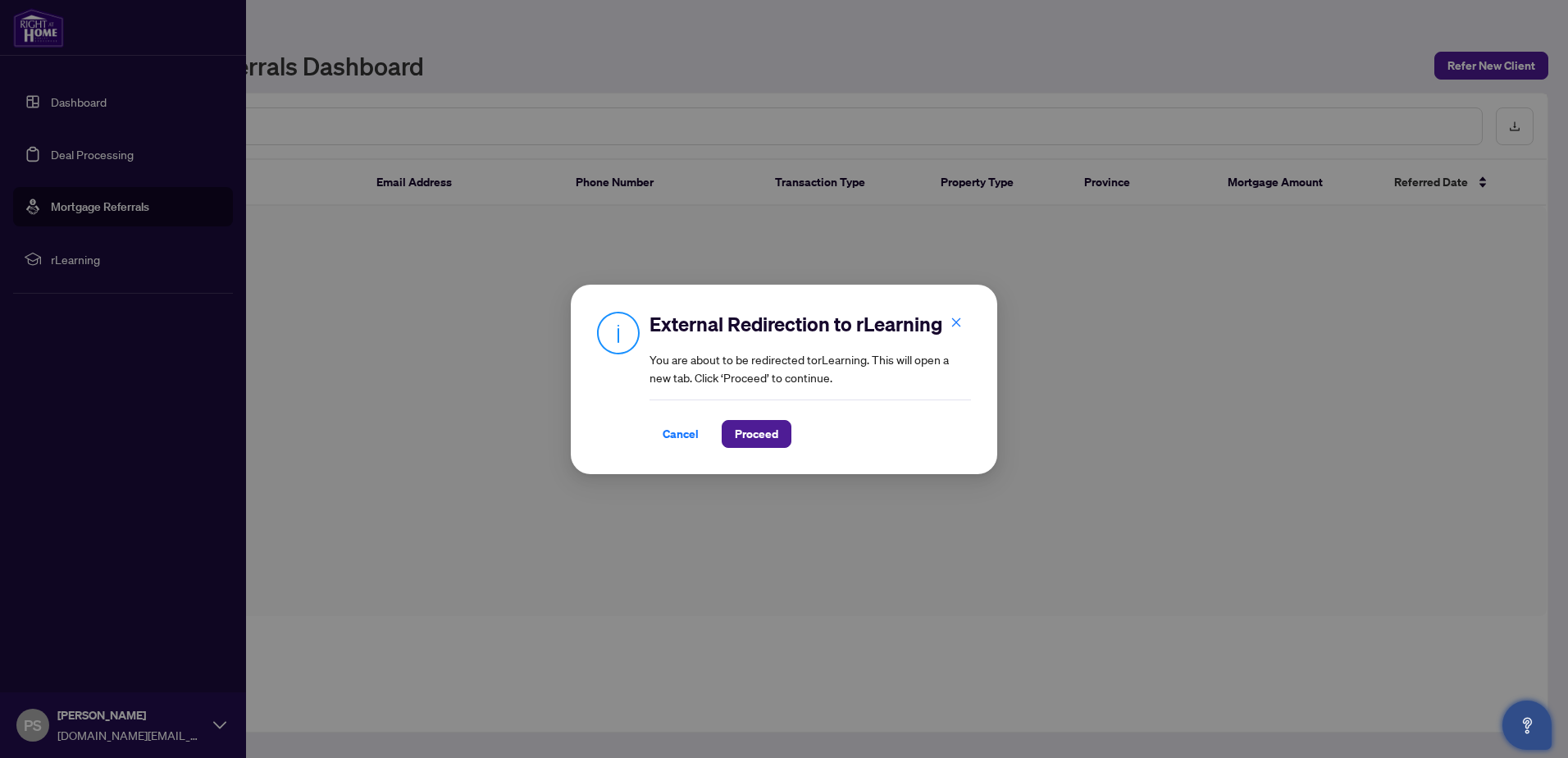
click at [67, 106] on div "External Redirection to rLearning You are about to be redirected to rLearning .…" at bounding box center [784, 379] width 1568 height 758
click at [960, 322] on icon "close" at bounding box center [956, 322] width 11 height 11
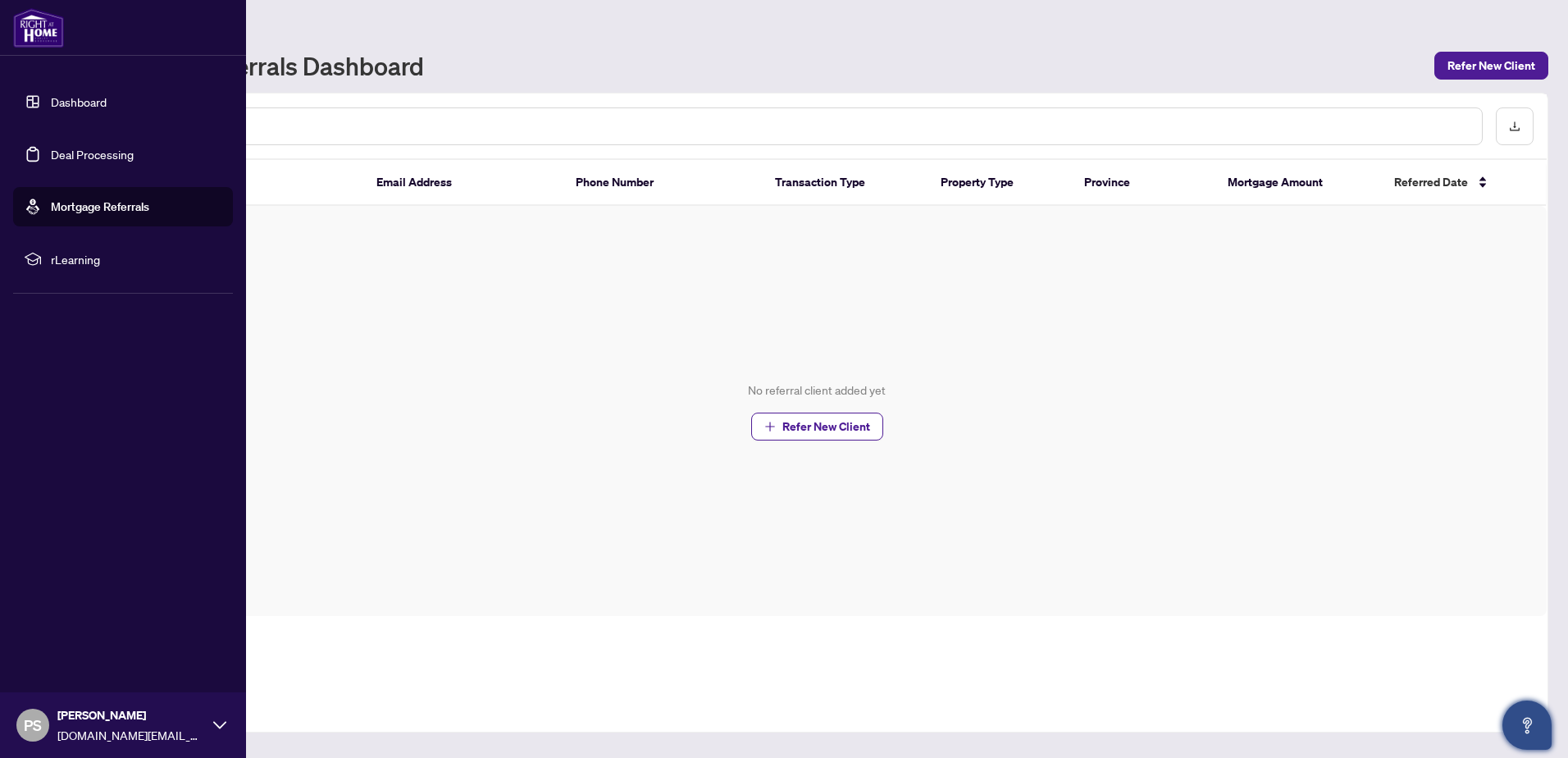
click at [63, 99] on link "Dashboard" at bounding box center [79, 102] width 56 height 15
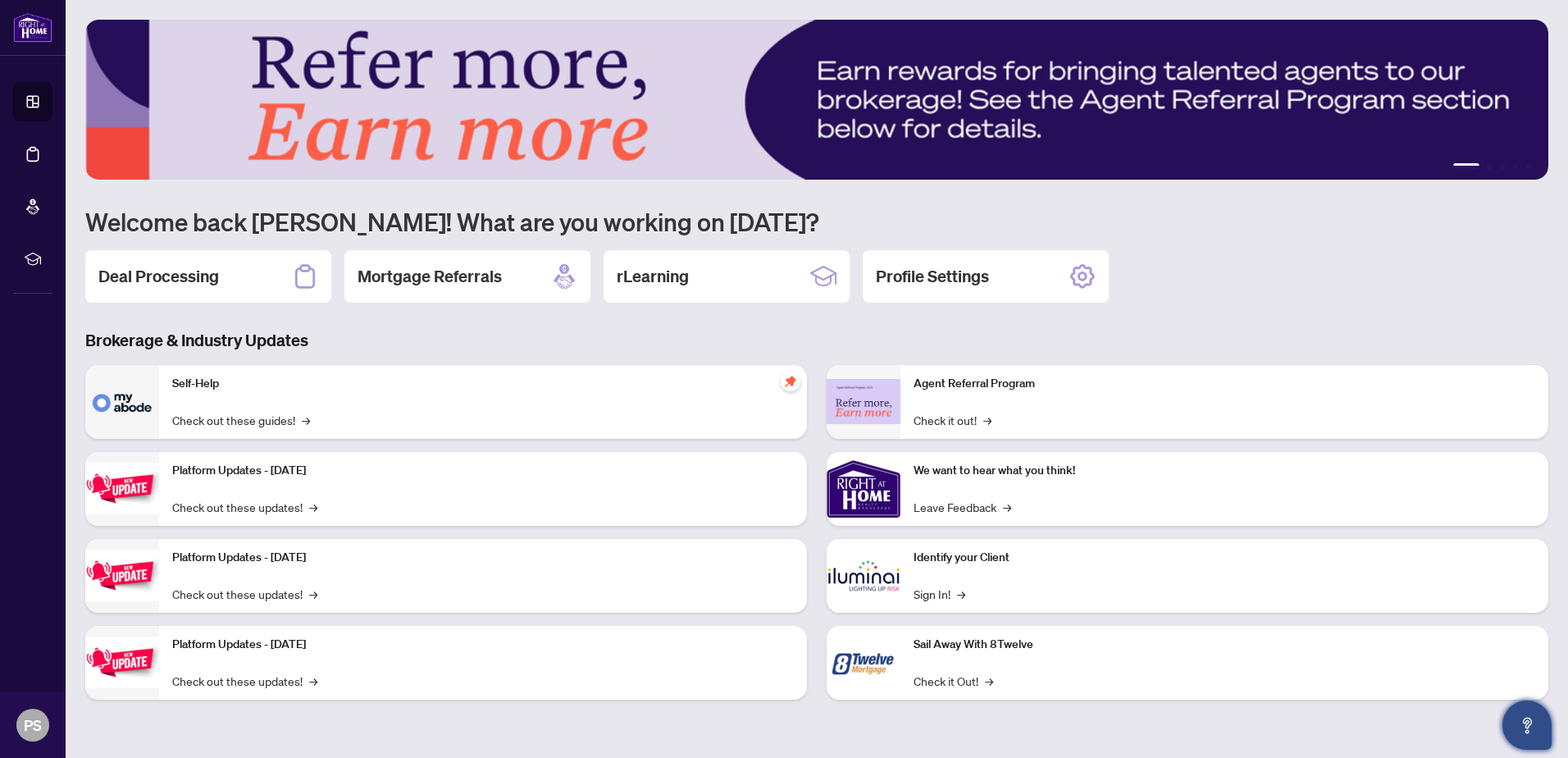
click at [389, 329] on h3 "Brokerage & Industry Updates" at bounding box center [817, 340] width 1463 height 23
click at [229, 506] on link "Check out these updates! →" at bounding box center [244, 506] width 145 height 18
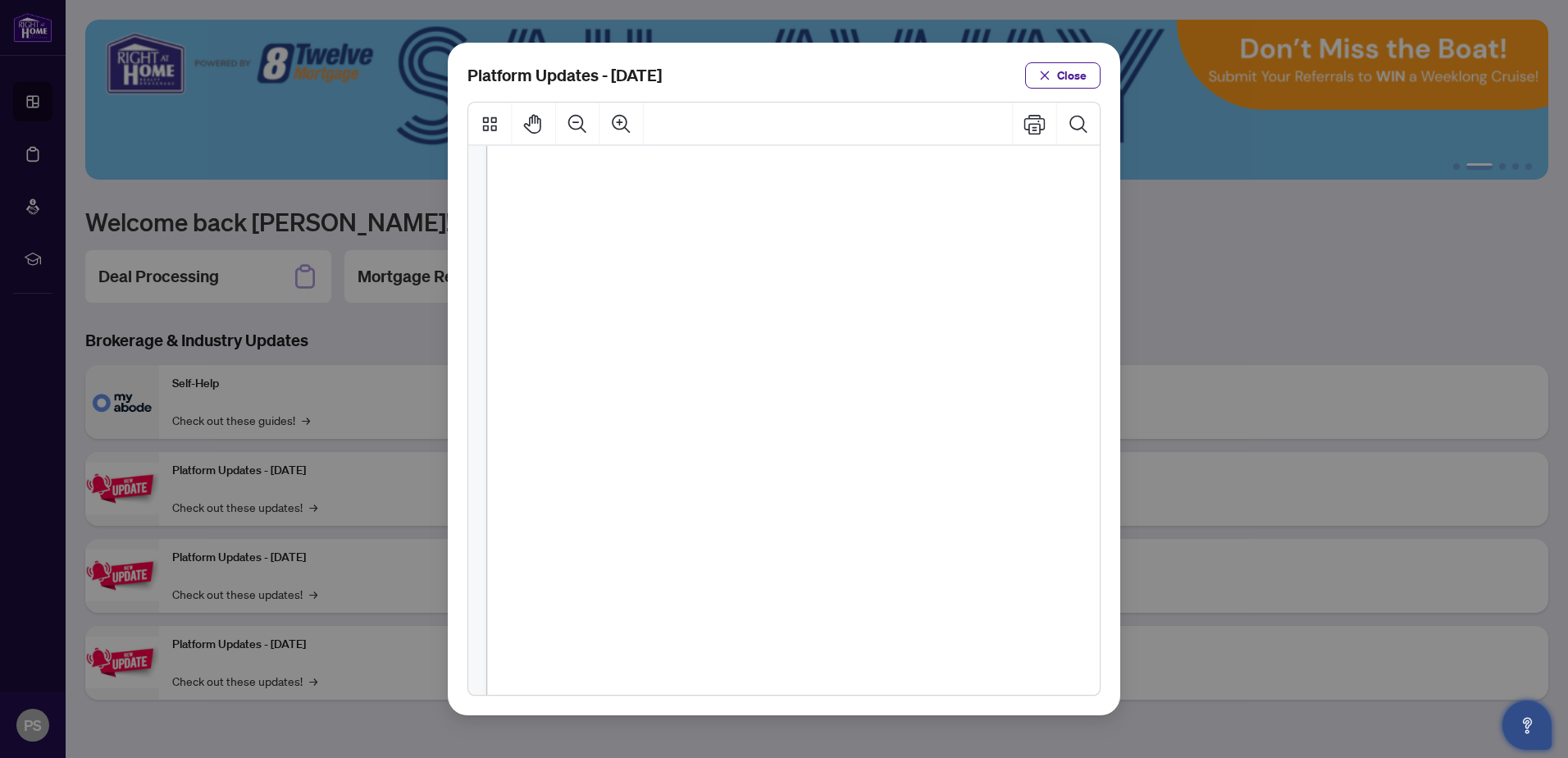
scroll to position [242, 0]
click at [1053, 80] on button "Close" at bounding box center [1063, 76] width 76 height 26
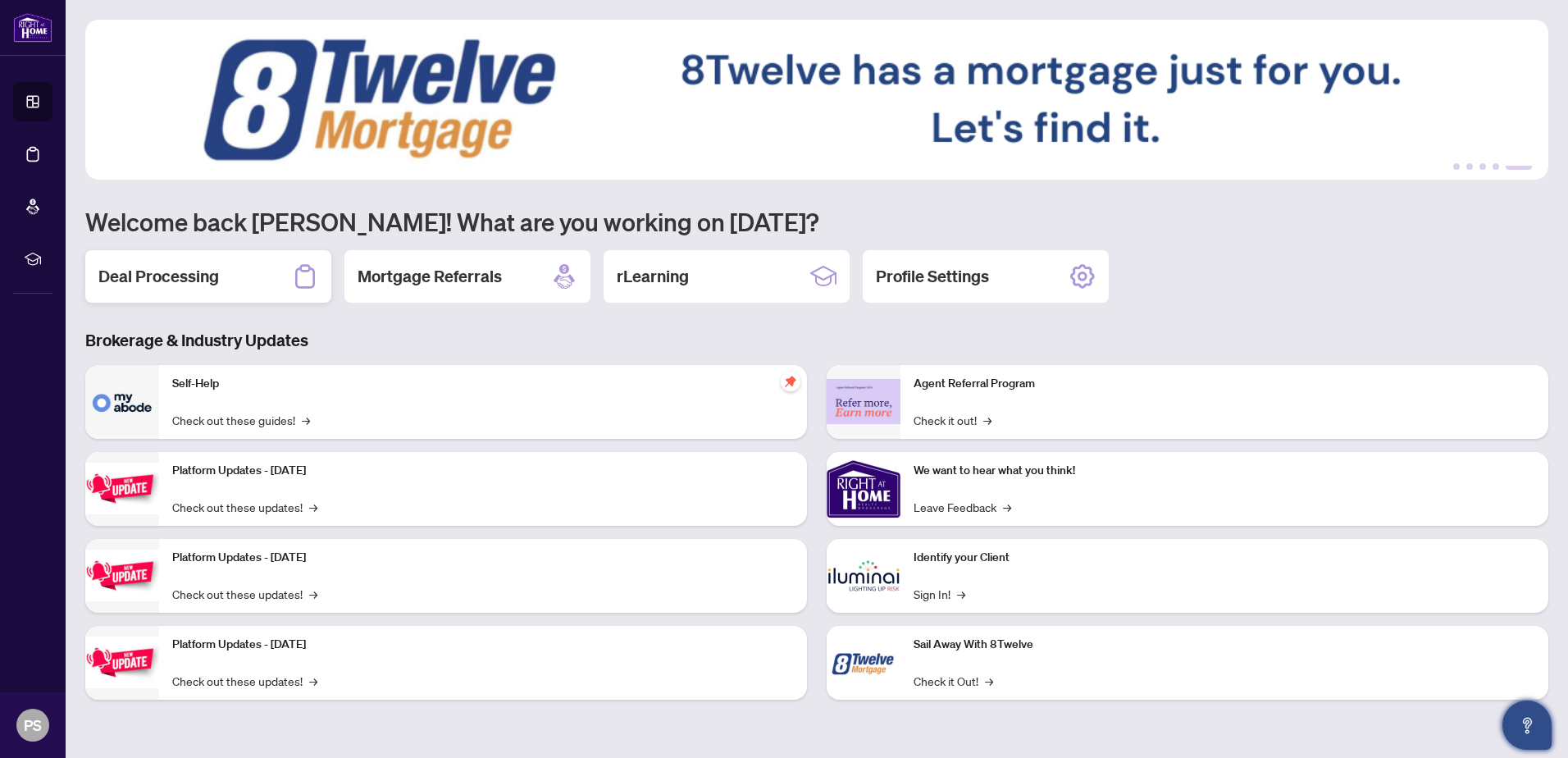
click at [183, 275] on h2 "Deal Processing" at bounding box center [158, 276] width 121 height 23
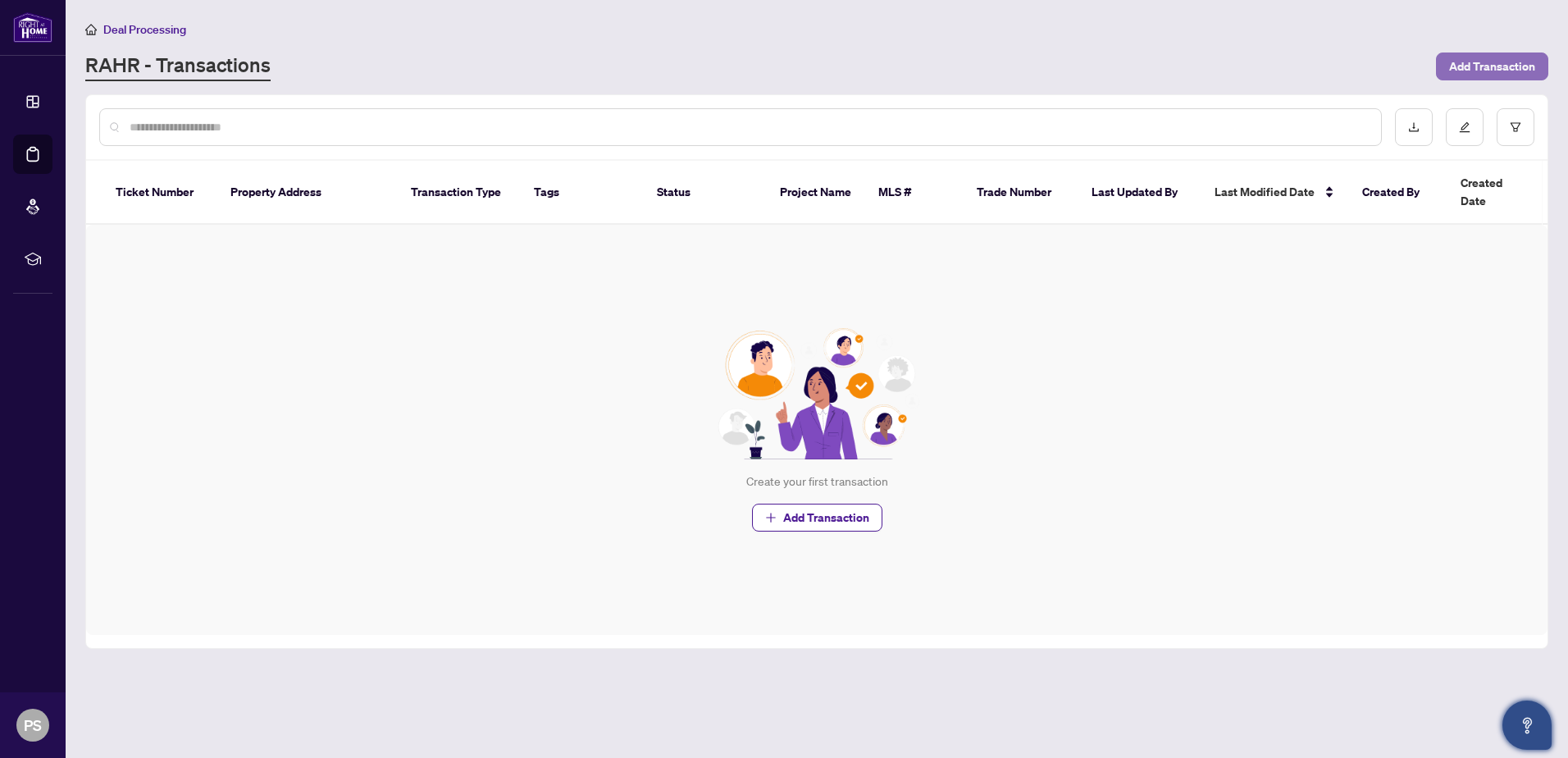
click at [1484, 67] on span "Add Transaction" at bounding box center [1492, 66] width 86 height 26
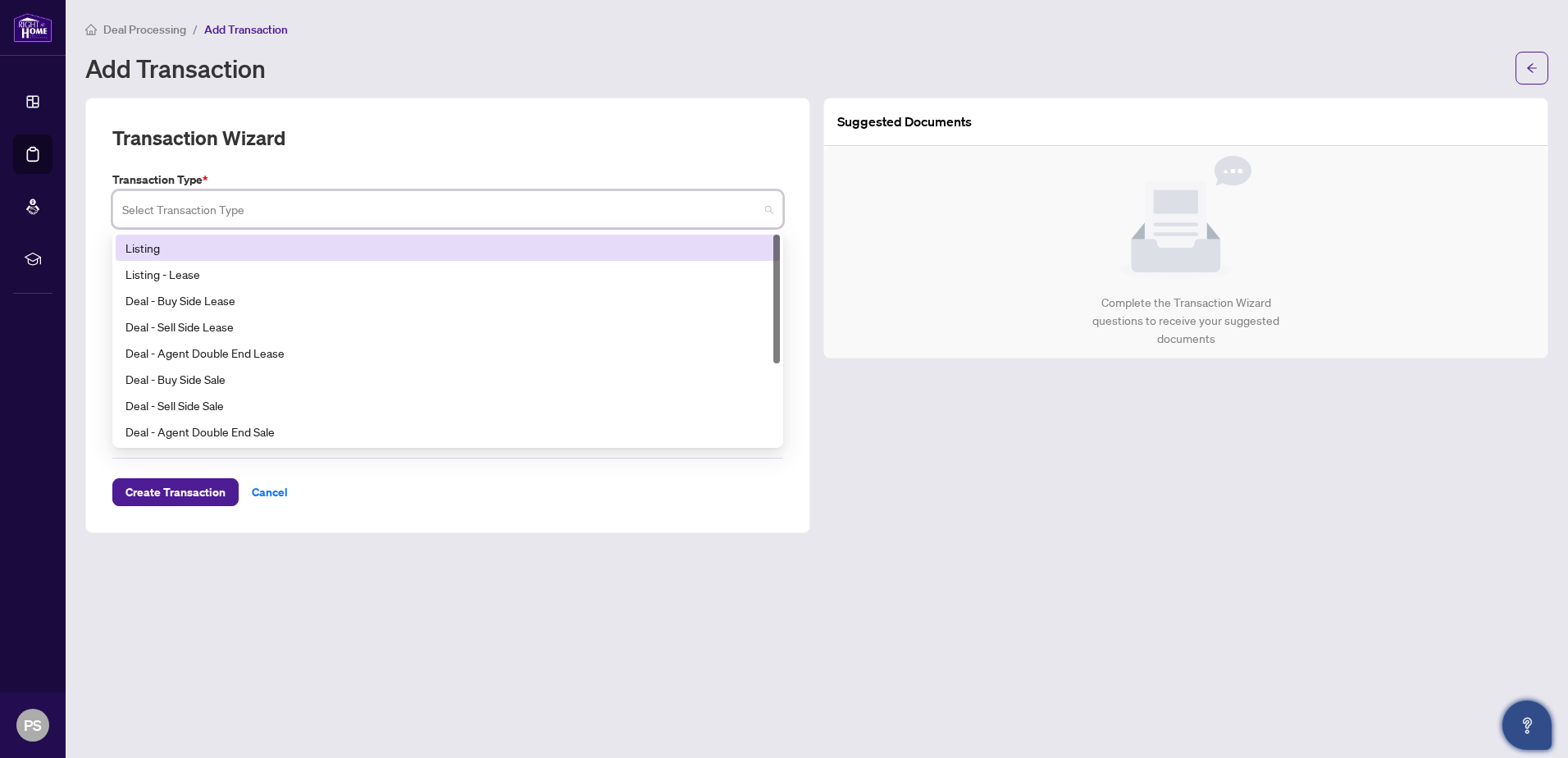
click at [275, 207] on input "search" at bounding box center [441, 211] width 636 height 36
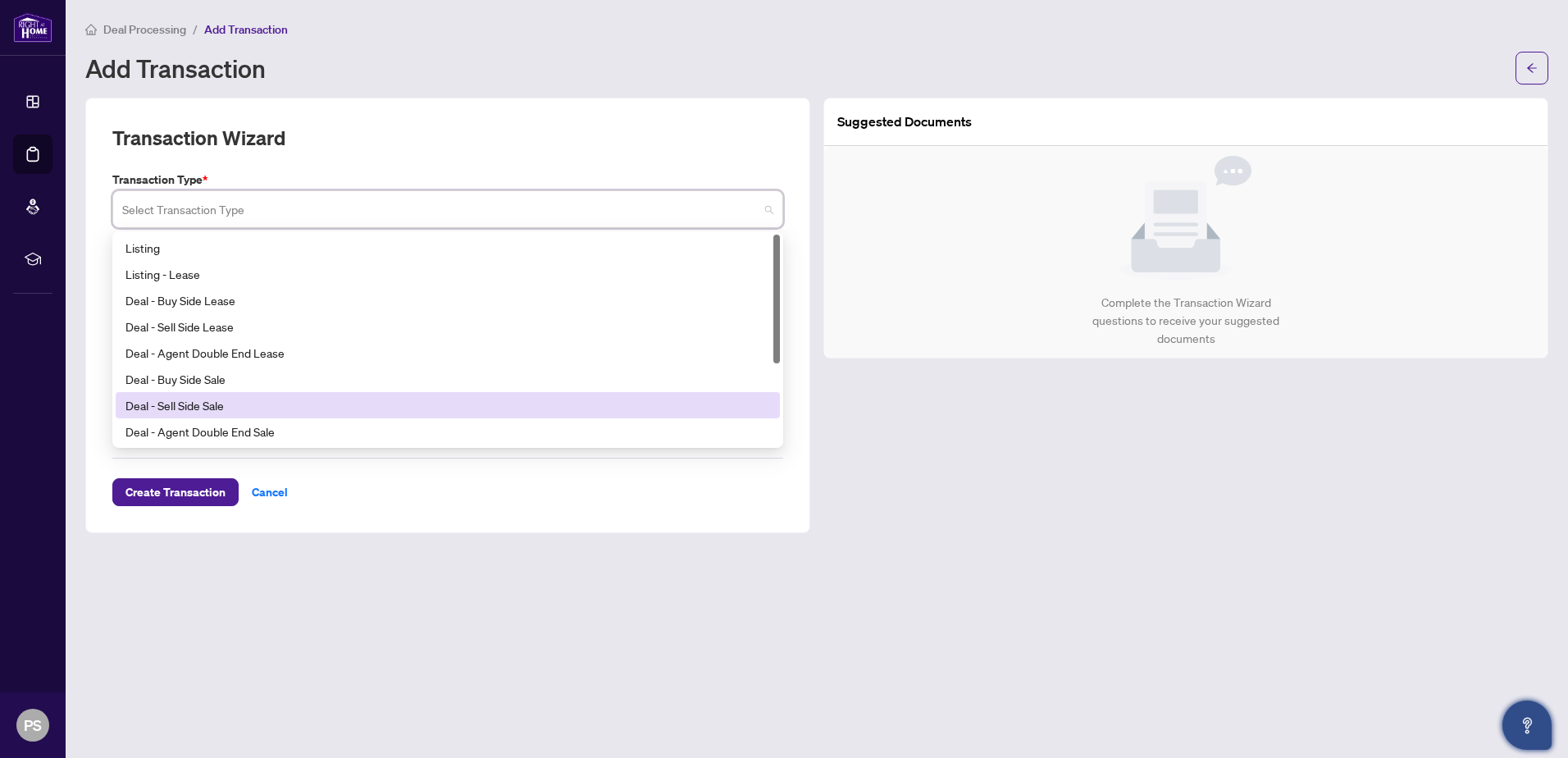
click at [198, 406] on div "Deal - Sell Side Sale" at bounding box center [447, 404] width 645 height 18
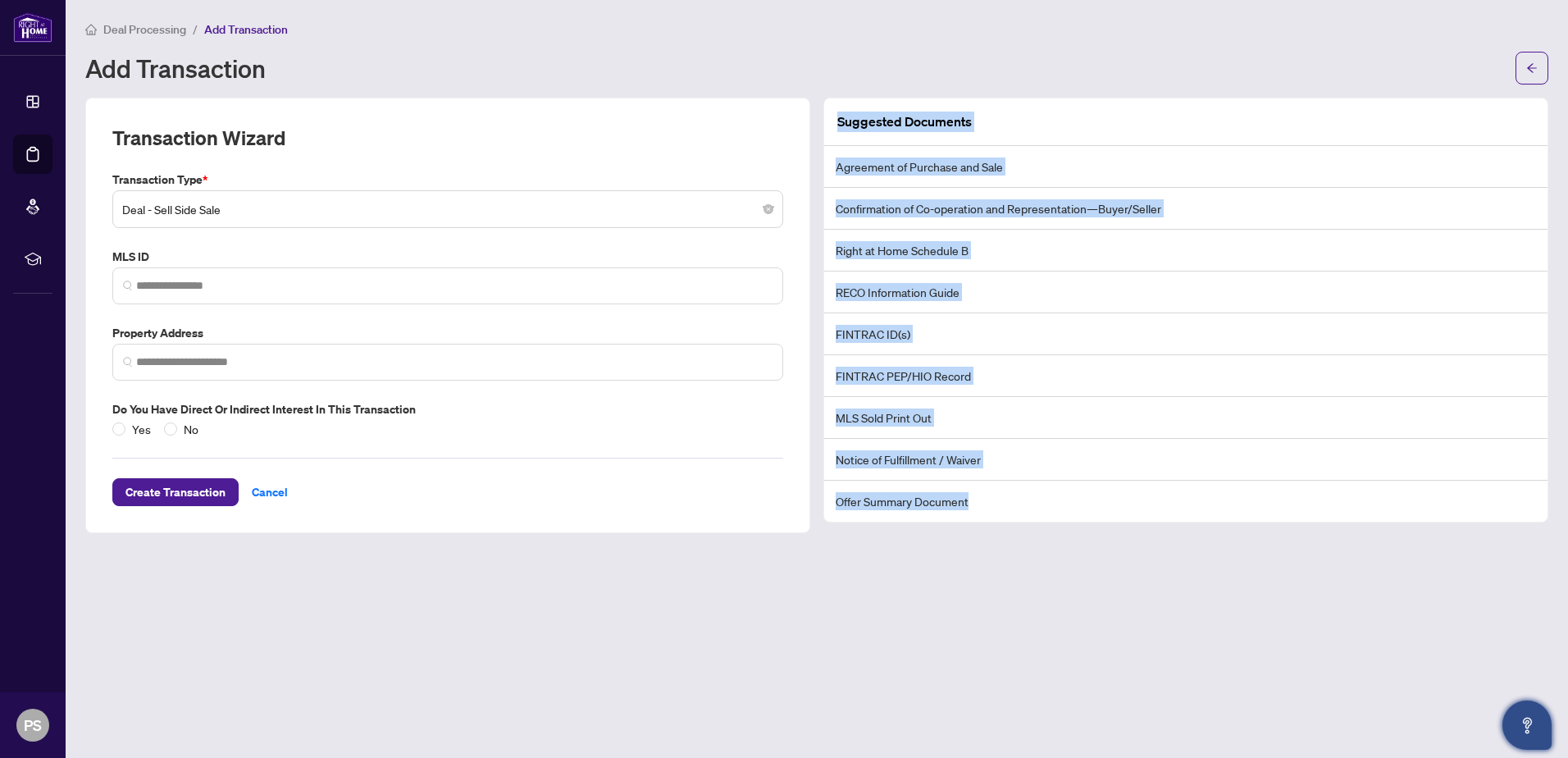
copy div "Suggested Documents Agreement of Purchase and Sale Confirmation of Co-operation…"
drag, startPoint x: 1004, startPoint y: 508, endPoint x: 833, endPoint y: 111, distance: 432.3
click at [833, 111] on div "Suggested Documents Agreement of Purchase and Sale Confirmation of Co-operation…" at bounding box center [1185, 310] width 723 height 423
